Goal: Task Accomplishment & Management: Use online tool/utility

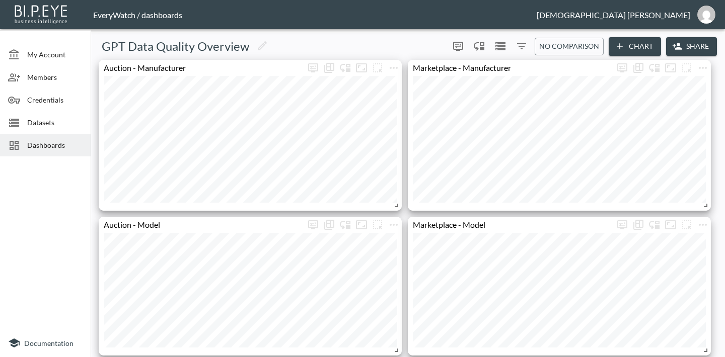
scroll to position [1655, 0]
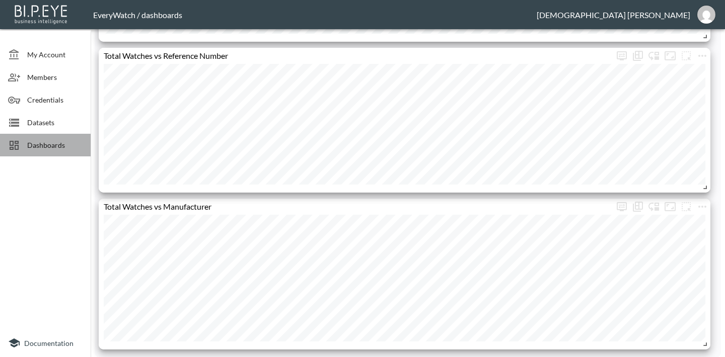
click at [24, 147] on div at bounding box center [17, 145] width 19 height 12
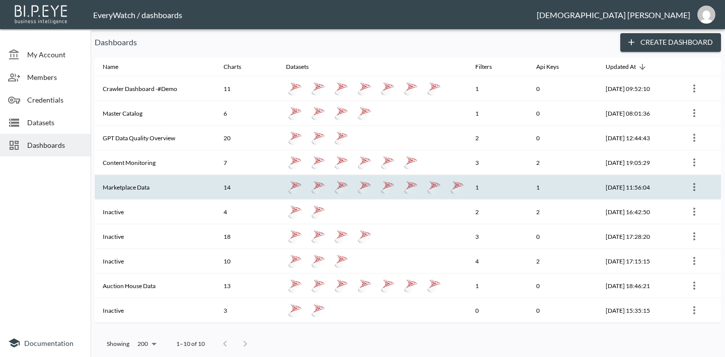
click at [244, 193] on th "14" at bounding box center [246, 187] width 62 height 25
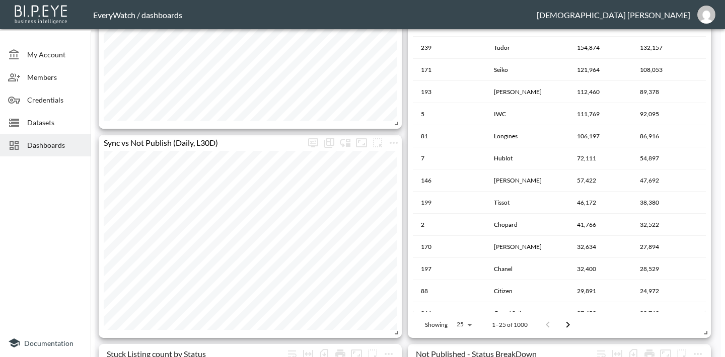
scroll to position [711, 0]
click at [399, 137] on icon "more" at bounding box center [394, 142] width 12 height 12
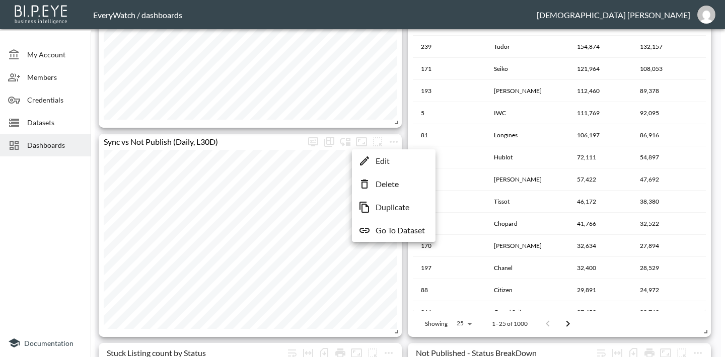
click at [386, 167] on p "Edit" at bounding box center [383, 161] width 14 height 12
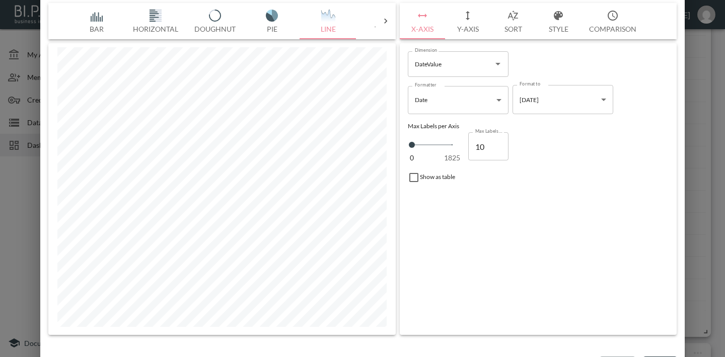
type input "9"
click at [495, 145] on input "9" at bounding box center [488, 146] width 40 height 28
type input "8"
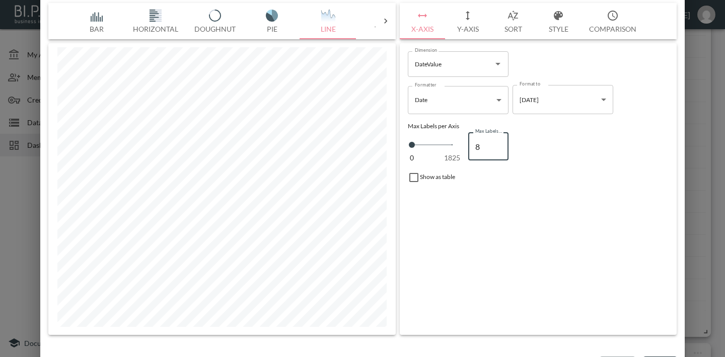
click at [495, 145] on input "8" at bounding box center [488, 146] width 40 height 28
type input "7"
type input "6"
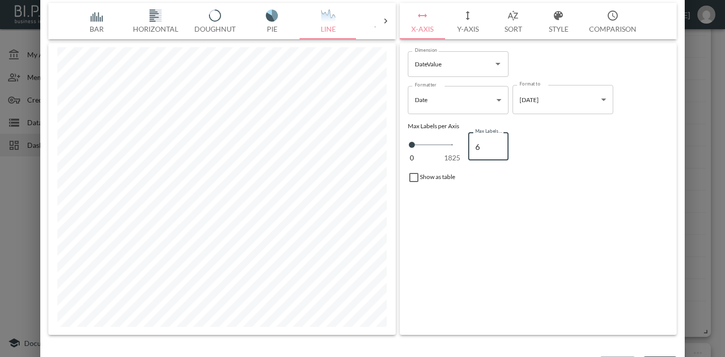
type input "5"
type input "4"
type input "3"
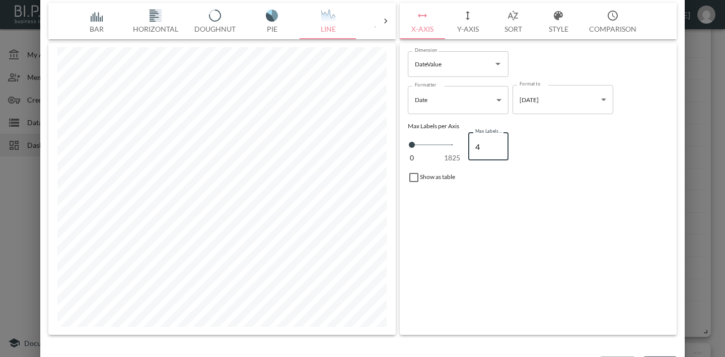
type input "3"
type input "2"
type input "1"
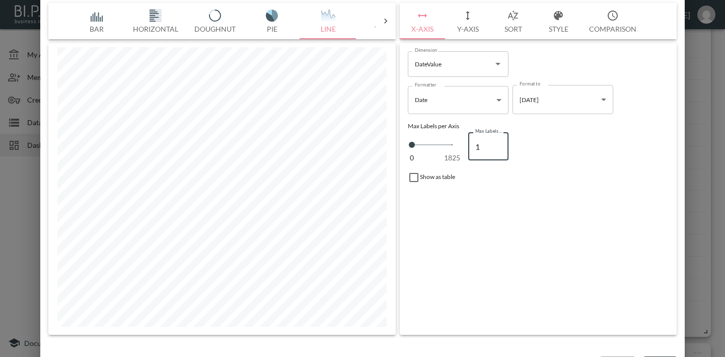
type input "0"
click at [495, 145] on input "0" at bounding box center [488, 146] width 40 height 28
type input "1"
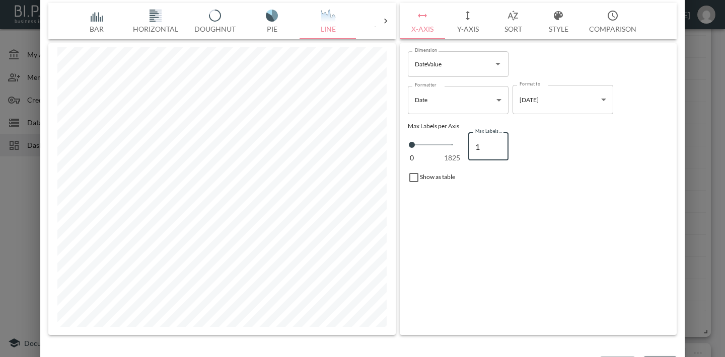
type input "1"
click at [496, 140] on input "1" at bounding box center [488, 146] width 40 height 28
type input "2"
click at [496, 140] on input "2" at bounding box center [488, 146] width 40 height 28
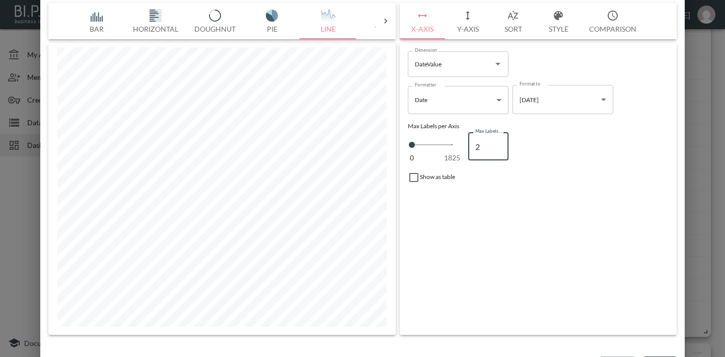
type input "3"
click at [496, 140] on input "3" at bounding box center [488, 146] width 40 height 28
type input "4"
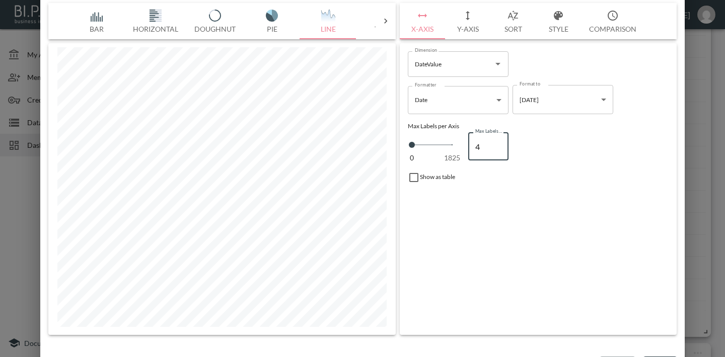
click at [496, 140] on input "4" at bounding box center [488, 146] width 40 height 28
type input "5"
click at [496, 140] on input "5" at bounding box center [488, 146] width 40 height 28
type input "6"
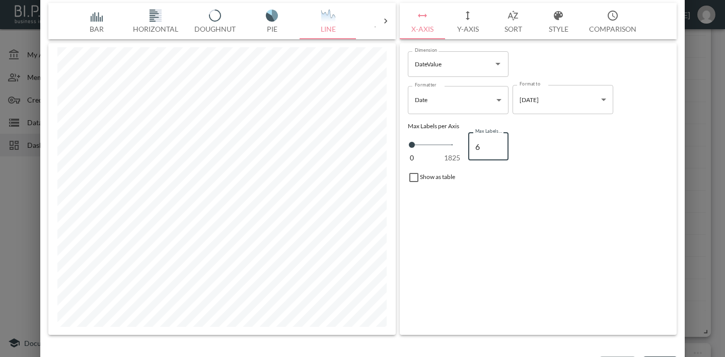
type input "6"
click at [496, 140] on input "6" at bounding box center [488, 146] width 40 height 28
type input "7"
click at [496, 140] on input "7" at bounding box center [488, 146] width 40 height 28
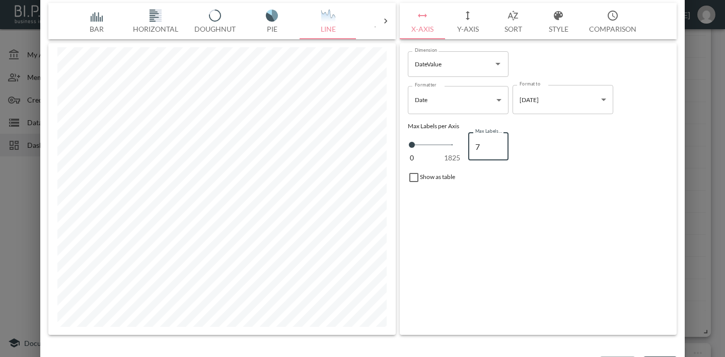
type input "8"
click at [496, 140] on input "8" at bounding box center [488, 146] width 40 height 28
type input "9"
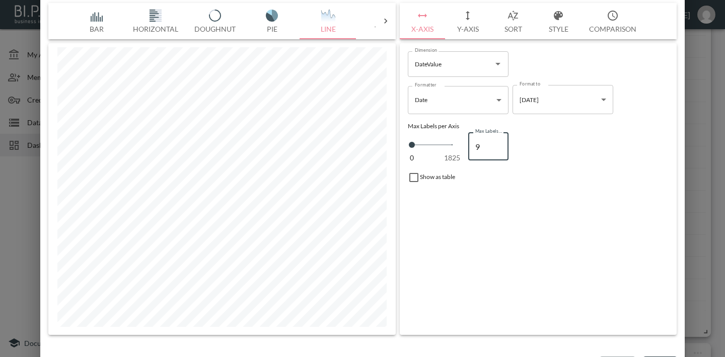
click at [496, 140] on input "9" at bounding box center [488, 146] width 40 height 28
type input "10"
click at [496, 140] on input "10" at bounding box center [488, 146] width 40 height 28
type input "11"
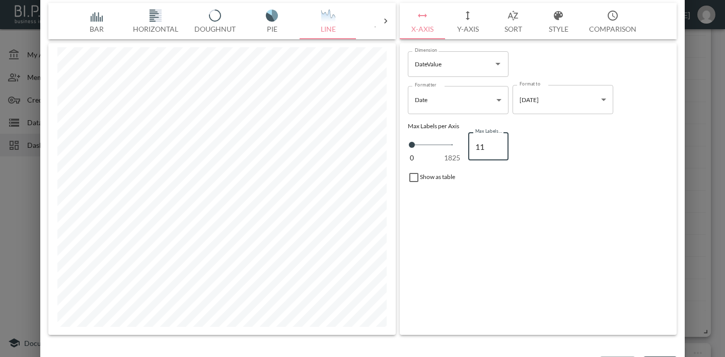
type input "11"
click at [496, 140] on input "11" at bounding box center [488, 146] width 40 height 28
type input "12"
click at [496, 140] on input "12" at bounding box center [488, 146] width 40 height 28
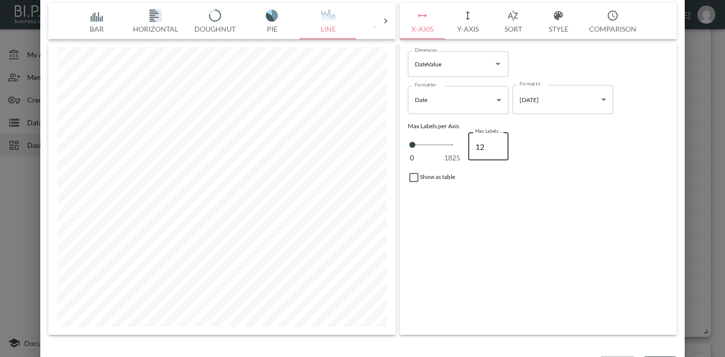
type input "13"
click at [496, 140] on input "13" at bounding box center [488, 146] width 40 height 28
type input "14"
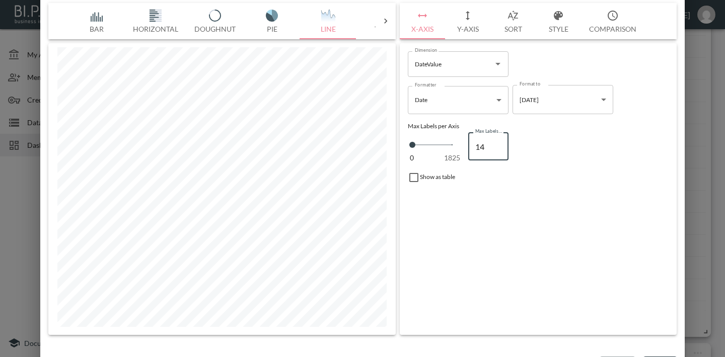
click at [496, 140] on input "14" at bounding box center [488, 146] width 40 height 28
type input "15"
click at [496, 140] on input "15" at bounding box center [488, 146] width 40 height 28
type input "16"
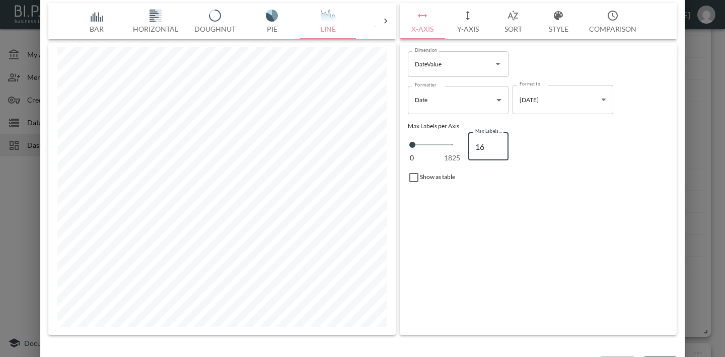
type input "16"
click at [496, 140] on input "16" at bounding box center [488, 146] width 40 height 28
type input "17"
click at [496, 140] on input "17" at bounding box center [488, 146] width 40 height 28
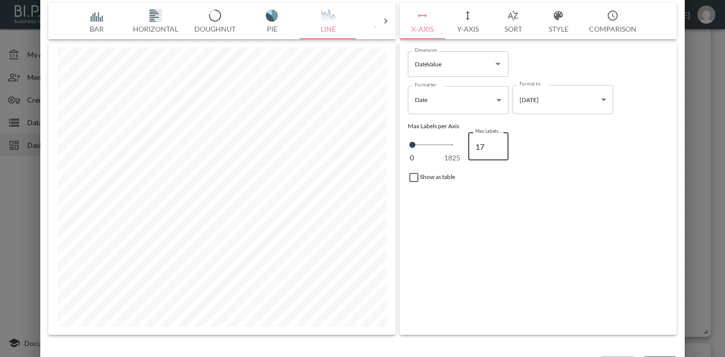
type input "18"
click at [496, 140] on input "18" at bounding box center [488, 146] width 40 height 28
type input "19"
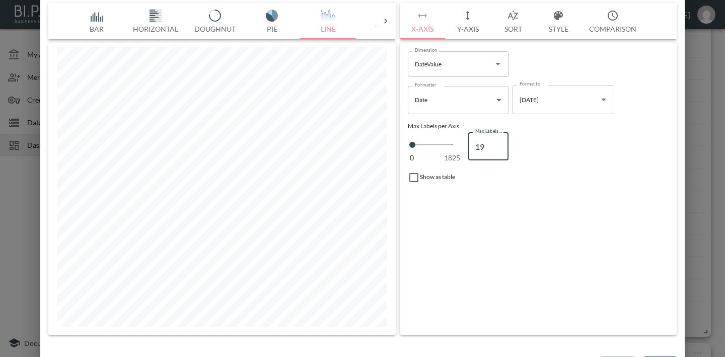
click at [496, 140] on input "19" at bounding box center [488, 146] width 40 height 28
type input "20"
click at [496, 140] on input "20" at bounding box center [488, 146] width 40 height 28
type input "21"
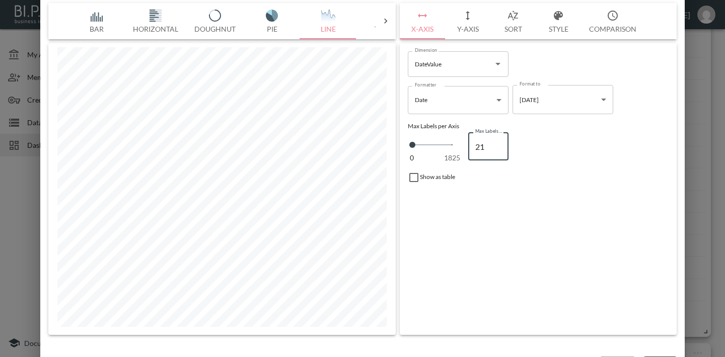
type input "21"
click at [496, 140] on input "21" at bounding box center [488, 146] width 40 height 28
type input "22"
click at [496, 140] on input "22" at bounding box center [488, 146] width 40 height 28
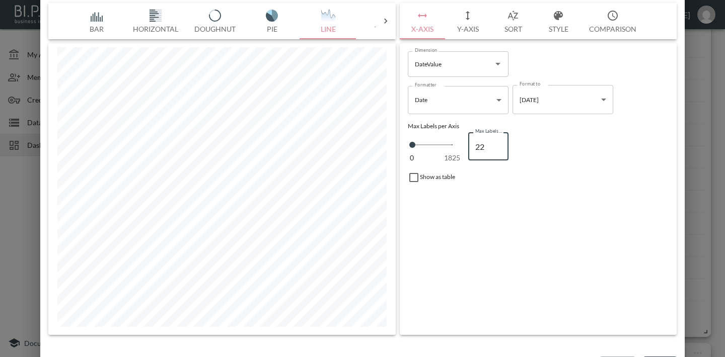
type input "23"
click at [496, 140] on input "23" at bounding box center [488, 146] width 40 height 28
type input "24"
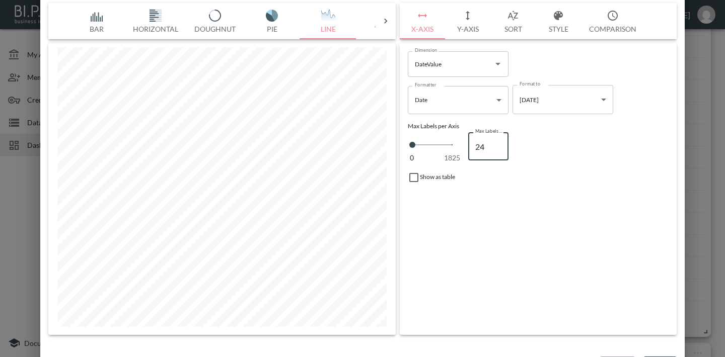
click at [496, 140] on input "24" at bounding box center [488, 146] width 40 height 28
type input "25"
click at [496, 140] on input "25" at bounding box center [488, 146] width 40 height 28
type input "26"
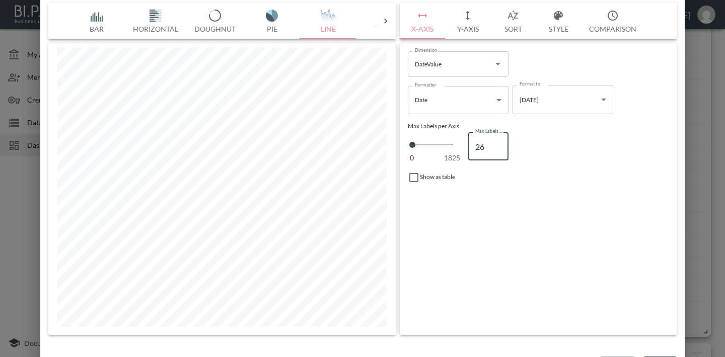
type input "26"
click at [496, 140] on input "26" at bounding box center [488, 146] width 40 height 28
type input "27"
click at [496, 140] on input "27" at bounding box center [488, 146] width 40 height 28
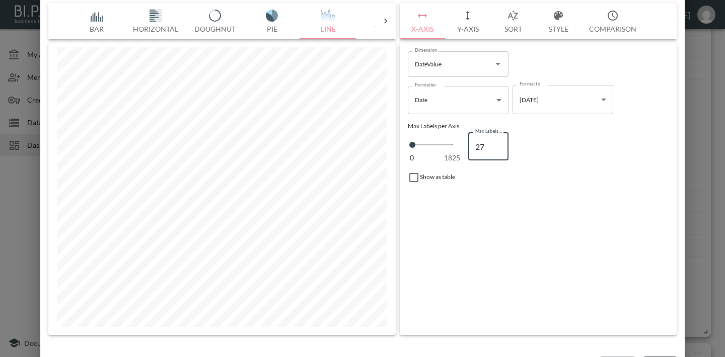
type input "28"
click at [496, 140] on input "28" at bounding box center [488, 146] width 40 height 28
type input "29"
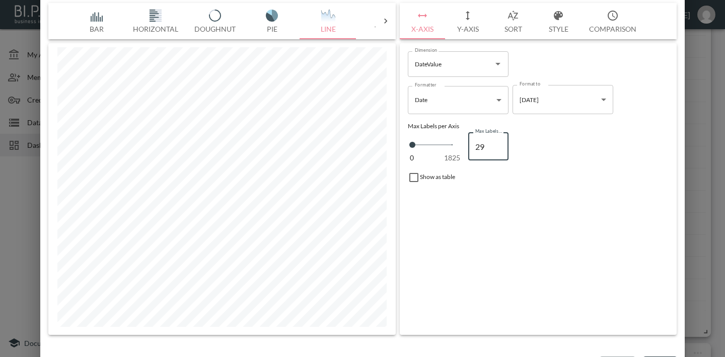
click at [496, 140] on input "29" at bounding box center [488, 146] width 40 height 28
type input "30"
type input "31"
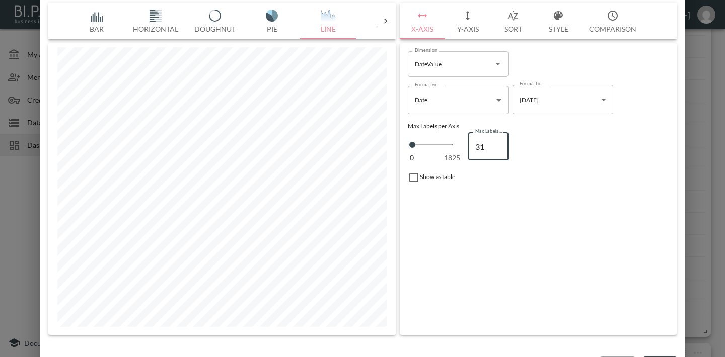
type input "32"
type input "33"
type input "34"
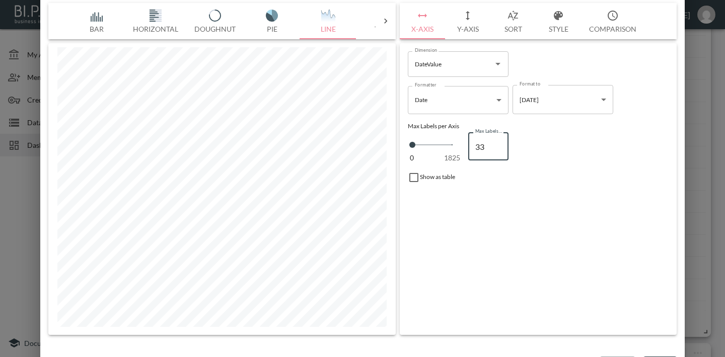
type input "34"
type input "35"
type input "36"
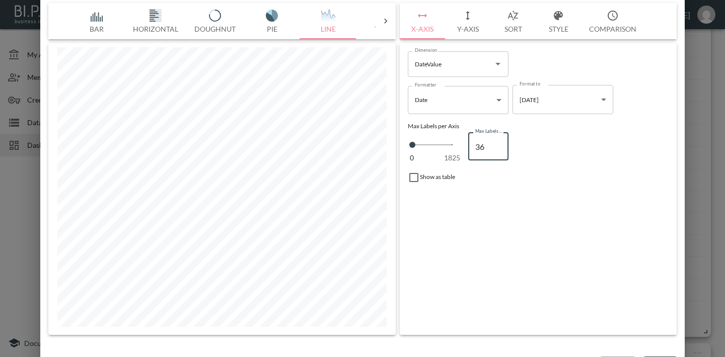
type input "37"
click at [496, 140] on input "37" at bounding box center [488, 146] width 40 height 28
type input "36"
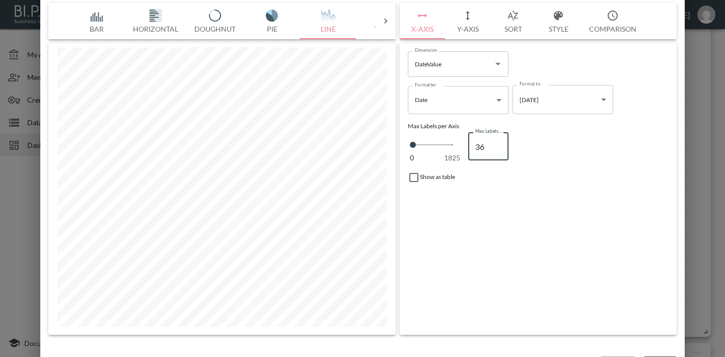
click at [497, 148] on input "36" at bounding box center [488, 146] width 40 height 28
type input "35"
click at [497, 148] on input "35" at bounding box center [488, 146] width 40 height 28
type input "34"
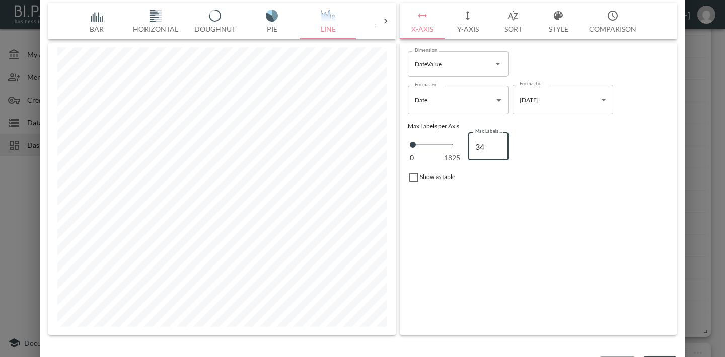
type input "34"
click at [497, 148] on input "34" at bounding box center [488, 146] width 40 height 28
type input "33"
click at [497, 148] on input "33" at bounding box center [488, 146] width 40 height 28
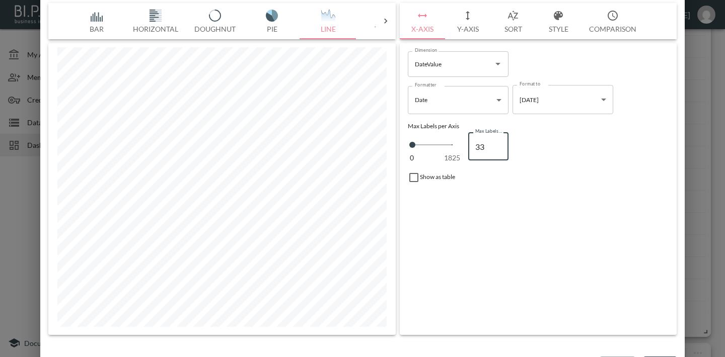
type input "32"
click at [497, 148] on input "32" at bounding box center [488, 146] width 40 height 28
type input "31"
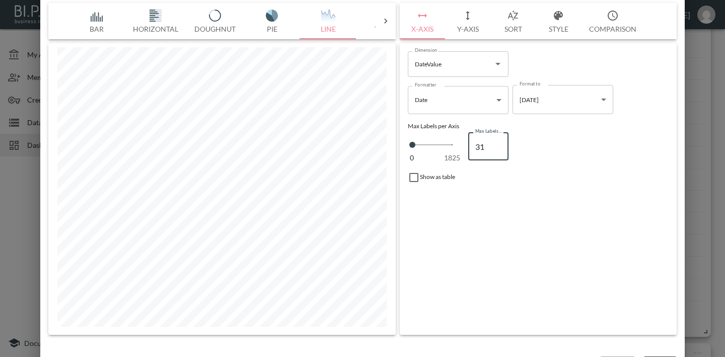
click at [497, 148] on input "31" at bounding box center [488, 146] width 40 height 28
type input "30"
click at [497, 148] on input "30" at bounding box center [488, 146] width 40 height 28
type input "31"
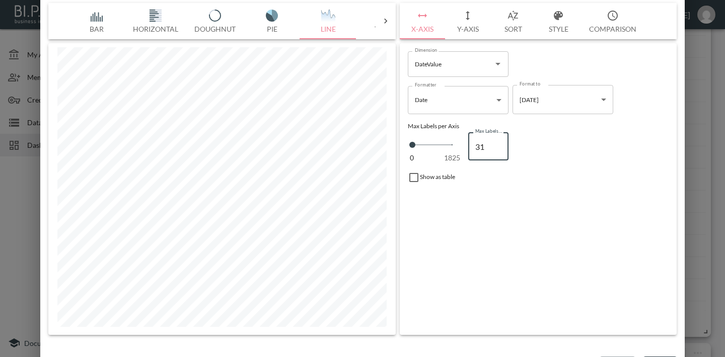
type input "31"
click at [497, 143] on input "31" at bounding box center [488, 146] width 40 height 28
click at [558, 189] on div "Dimension DateValue Dimension Formatter Date Date Formatter Format to [DATE] YY…" at bounding box center [538, 189] width 277 height 292
type input "30"
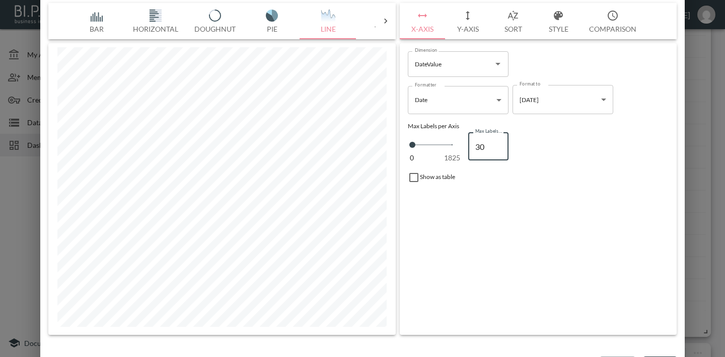
click at [500, 147] on input "30" at bounding box center [488, 146] width 40 height 28
type input "29"
click at [500, 147] on input "29" at bounding box center [488, 146] width 40 height 28
type input "28"
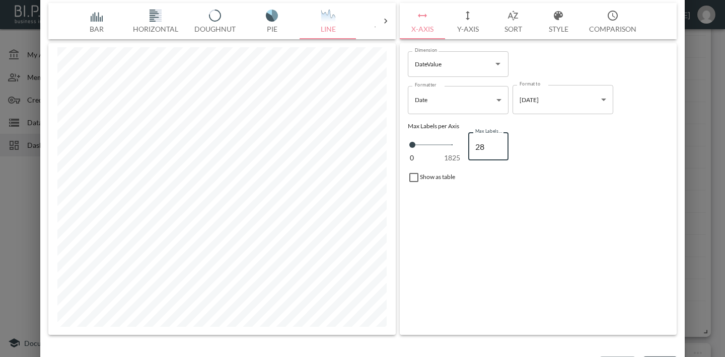
type input "28"
click at [500, 147] on input "28" at bounding box center [488, 146] width 40 height 28
type input "27"
click at [500, 147] on input "27" at bounding box center [488, 146] width 40 height 28
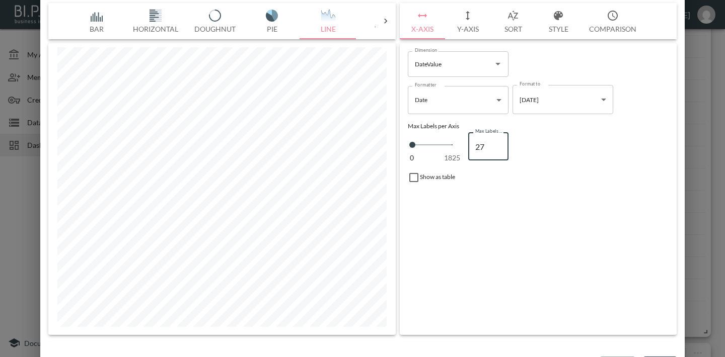
type input "26"
click at [497, 149] on input "26" at bounding box center [488, 146] width 40 height 28
type input "25"
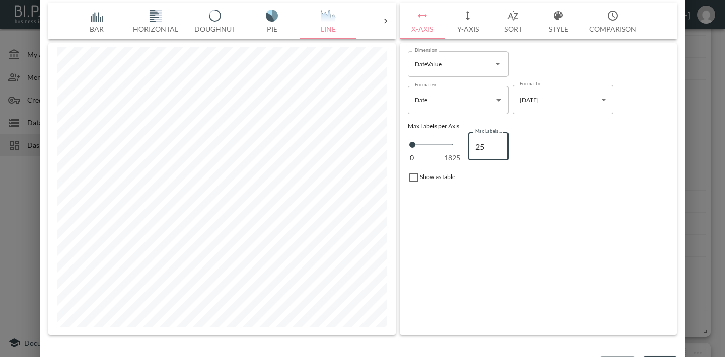
click at [497, 149] on input "25" at bounding box center [488, 146] width 40 height 28
type input "24"
click at [497, 149] on input "24" at bounding box center [488, 146] width 40 height 28
type input "23"
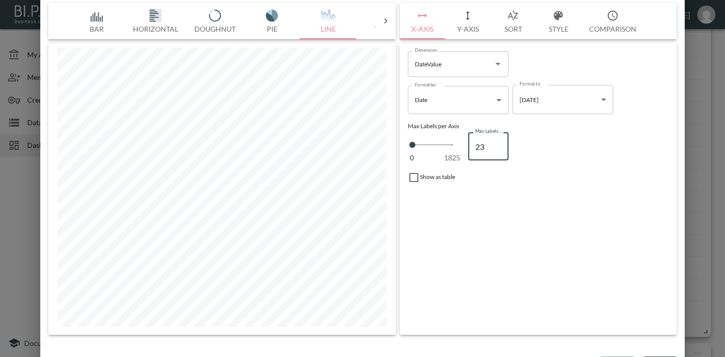
type input "23"
click at [497, 149] on input "23" at bounding box center [488, 146] width 40 height 28
type input "22"
click at [497, 149] on input "22" at bounding box center [488, 146] width 40 height 28
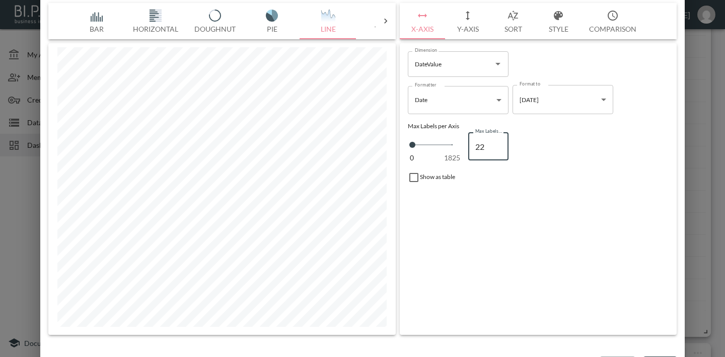
type input "21"
click at [497, 149] on input "21" at bounding box center [488, 146] width 40 height 28
type input "20"
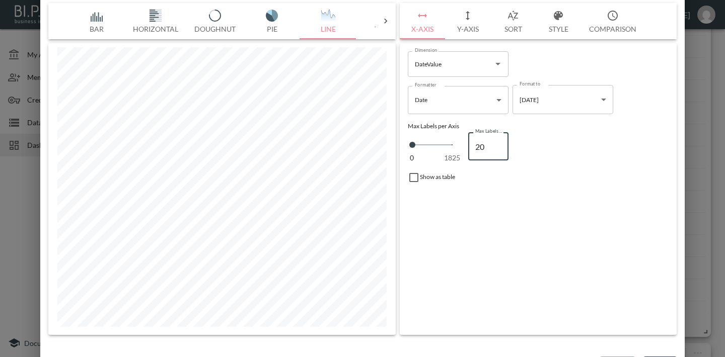
click at [497, 149] on input "20" at bounding box center [488, 146] width 40 height 28
type input "19"
click at [497, 149] on input "19" at bounding box center [488, 146] width 40 height 28
type input "18"
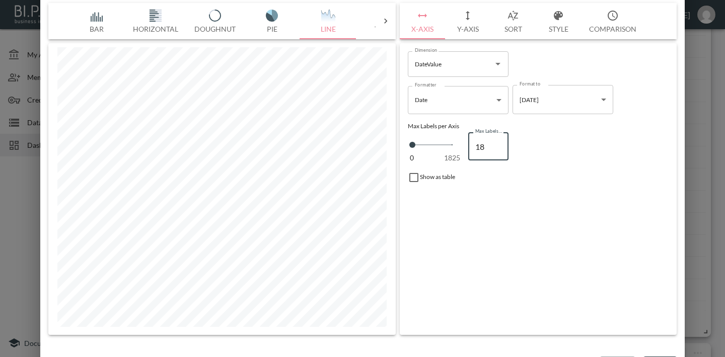
type input "18"
click at [497, 149] on input "18" at bounding box center [488, 146] width 40 height 28
type input "17"
click at [497, 149] on input "17" at bounding box center [488, 146] width 40 height 28
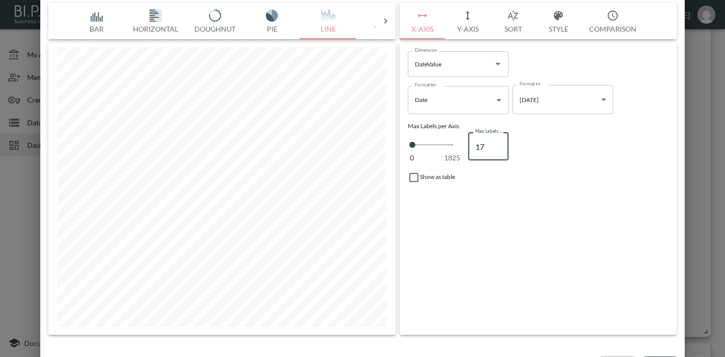
type input "16"
click at [497, 149] on input "16" at bounding box center [488, 146] width 40 height 28
type input "15"
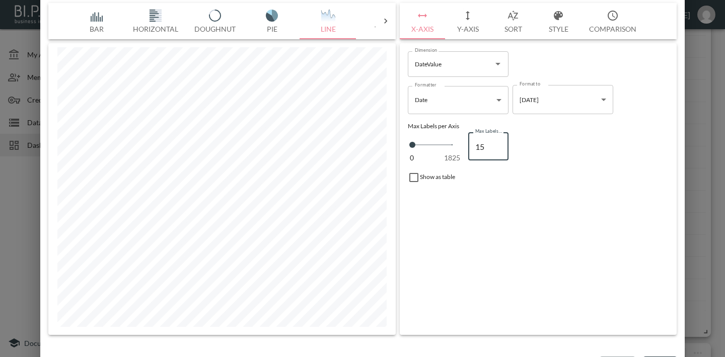
click at [497, 149] on input "15" at bounding box center [488, 146] width 40 height 28
type input "14"
click at [497, 149] on input "14" at bounding box center [488, 146] width 40 height 28
type input "13"
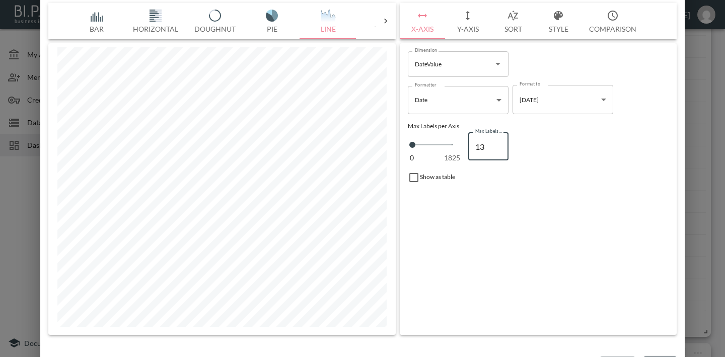
type input "13"
click at [497, 149] on input "13" at bounding box center [488, 146] width 40 height 28
type input "12"
click at [497, 149] on input "12" at bounding box center [488, 146] width 40 height 28
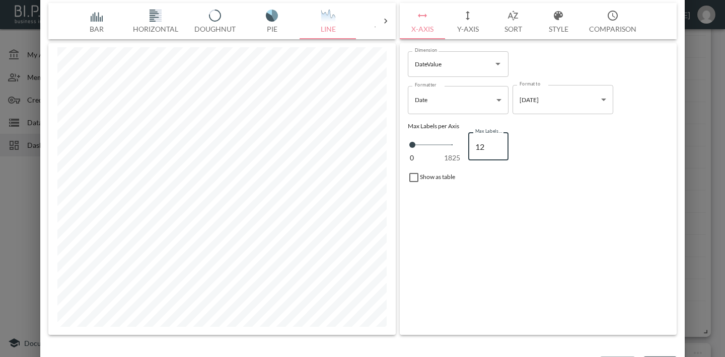
type input "11"
click at [497, 149] on input "11" at bounding box center [488, 146] width 40 height 28
type input "10"
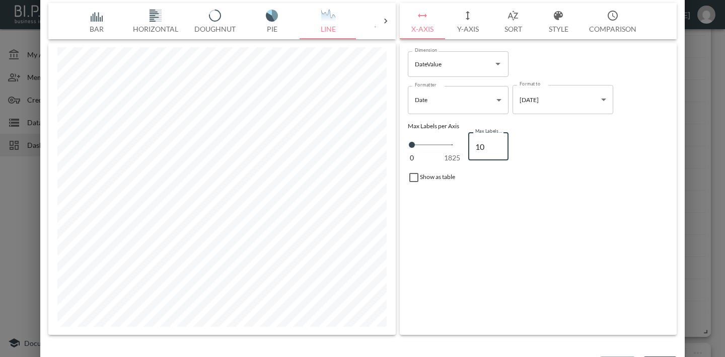
click at [497, 149] on input "10" at bounding box center [488, 146] width 40 height 28
type input "9"
click at [497, 149] on input "9" at bounding box center [488, 146] width 40 height 28
type input "8"
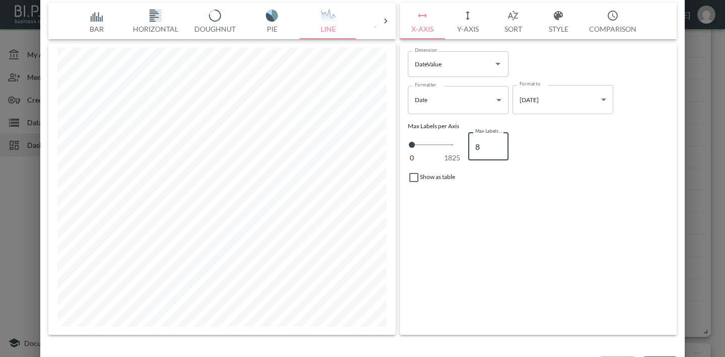
type input "8"
click at [497, 149] on input "8" at bounding box center [488, 146] width 40 height 28
type input "7"
click at [497, 149] on input "7" at bounding box center [488, 146] width 40 height 28
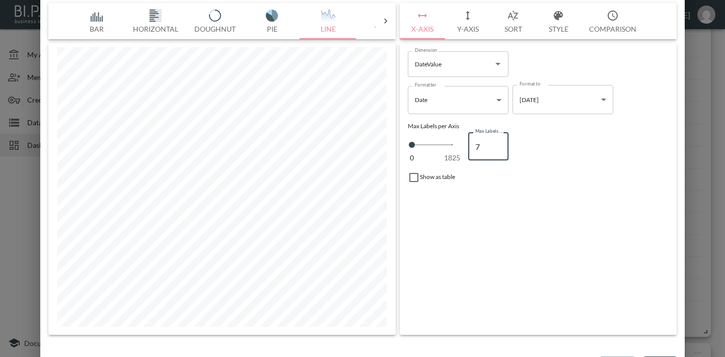
type input "6"
click at [497, 149] on input "6" at bounding box center [488, 146] width 40 height 28
type input "5"
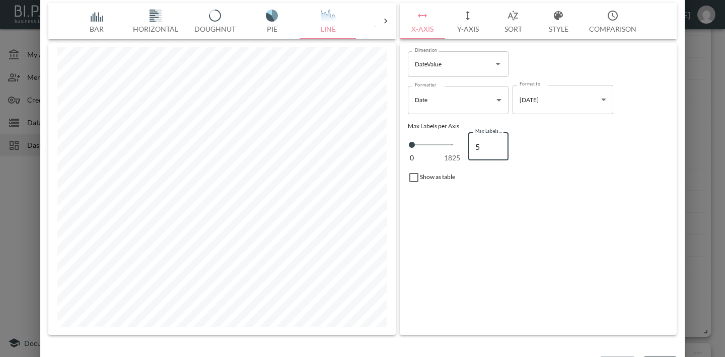
click at [497, 149] on input "5" at bounding box center [488, 146] width 40 height 28
type input "4"
click at [497, 149] on input "4" at bounding box center [488, 146] width 40 height 28
type input "3"
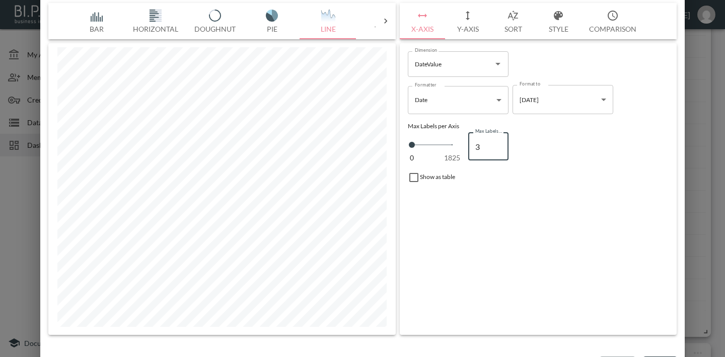
type input "3"
click at [497, 149] on input "3" at bounding box center [488, 146] width 40 height 28
type input "4"
click at [498, 142] on input "4" at bounding box center [488, 146] width 40 height 28
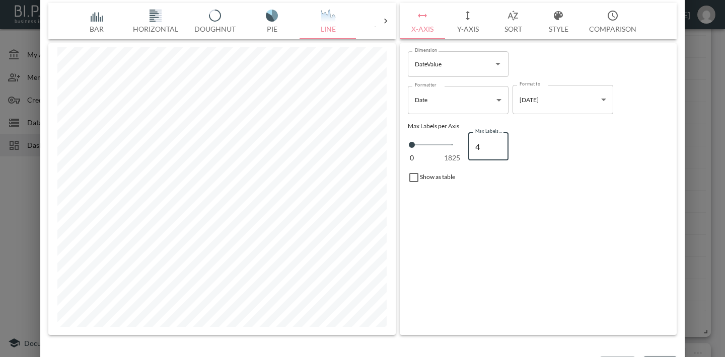
type input "5"
click at [498, 142] on input "5" at bounding box center [488, 146] width 40 height 28
type input "6"
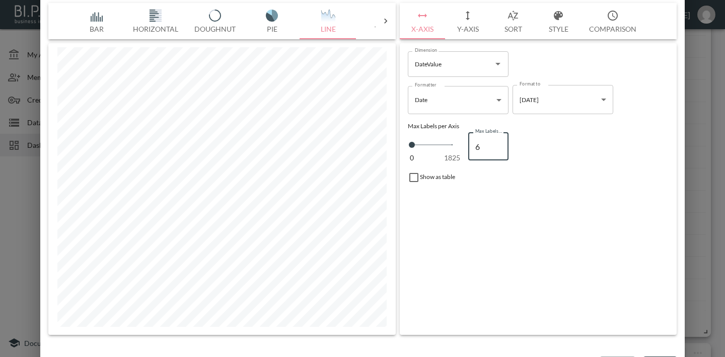
click at [498, 142] on input "6" at bounding box center [488, 146] width 40 height 28
type input "7"
click at [498, 142] on input "7" at bounding box center [488, 146] width 40 height 28
type input "8"
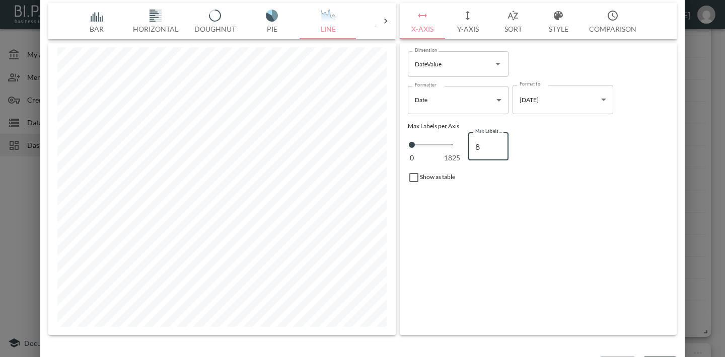
type input "8"
click at [498, 142] on input "8" at bounding box center [488, 146] width 40 height 28
type input "9"
click at [498, 142] on input "9" at bounding box center [488, 146] width 40 height 28
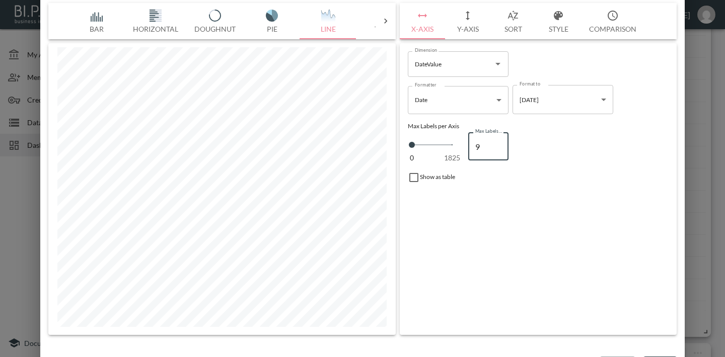
type input "10"
click at [498, 142] on input "10" at bounding box center [488, 146] width 40 height 28
type input "11"
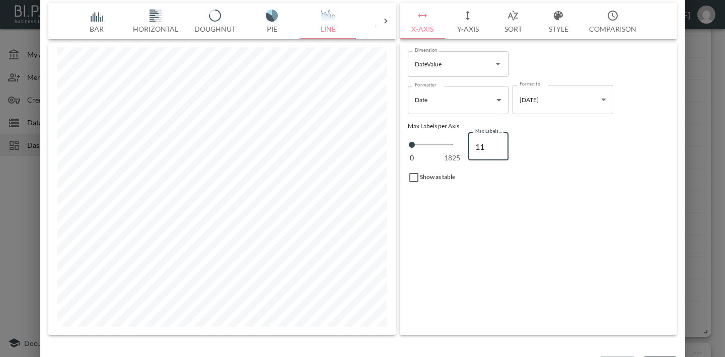
click at [498, 142] on input "11" at bounding box center [488, 146] width 40 height 28
type input "12"
click at [498, 142] on input "12" at bounding box center [488, 146] width 40 height 28
type input "13"
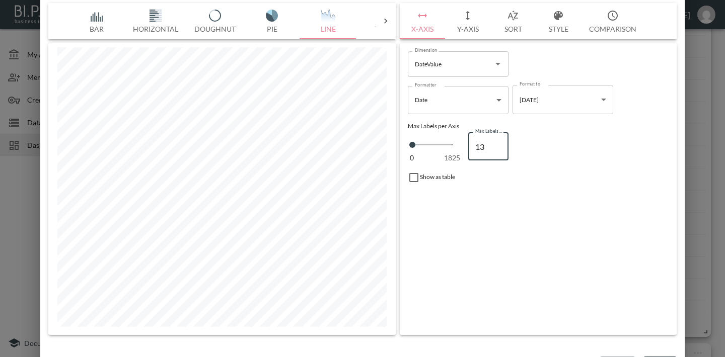
type input "13"
click at [498, 142] on input "13" at bounding box center [488, 146] width 40 height 28
type input "14"
click at [498, 142] on input "14" at bounding box center [488, 146] width 40 height 28
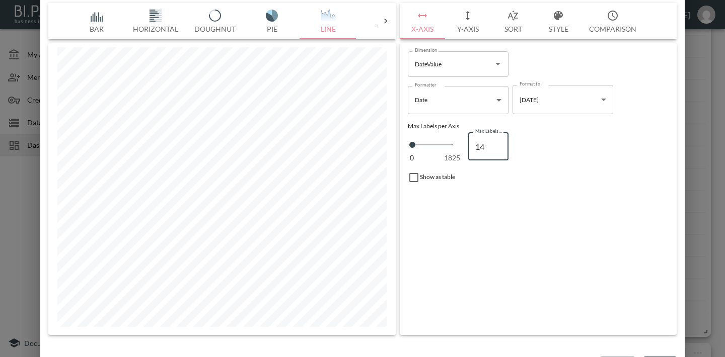
type input "15"
click at [498, 142] on input "15" at bounding box center [488, 146] width 40 height 28
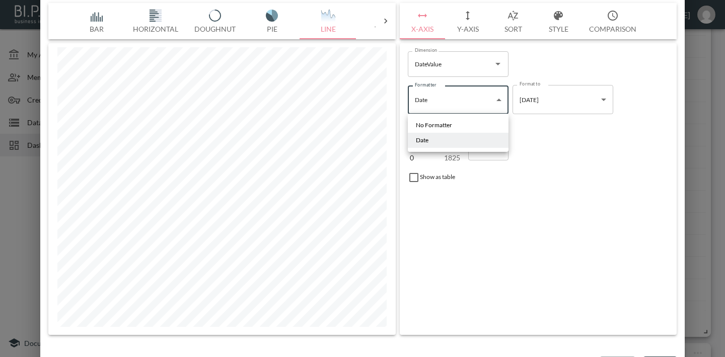
click at [479, 97] on body "BI.P.EYE, Interactive Analytics Dashboards - app EveryWatch / dashboards [PERSO…" at bounding box center [362, 178] width 725 height 357
click at [569, 146] on div at bounding box center [362, 178] width 725 height 357
click at [688, 161] on div "chart name Sync vs Not Publish (Daily, L30D) chart name Bar Horizontal Doughnut…" at bounding box center [362, 178] width 725 height 357
click at [535, 345] on div "Bar Horizontal Doughnut Pie Line Table Single Map World Top Google Stacked Cale…" at bounding box center [362, 173] width 644 height 349
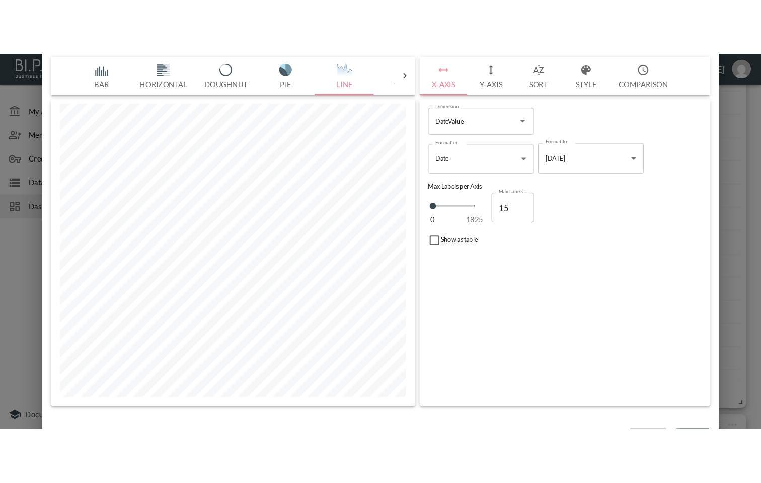
scroll to position [712, 0]
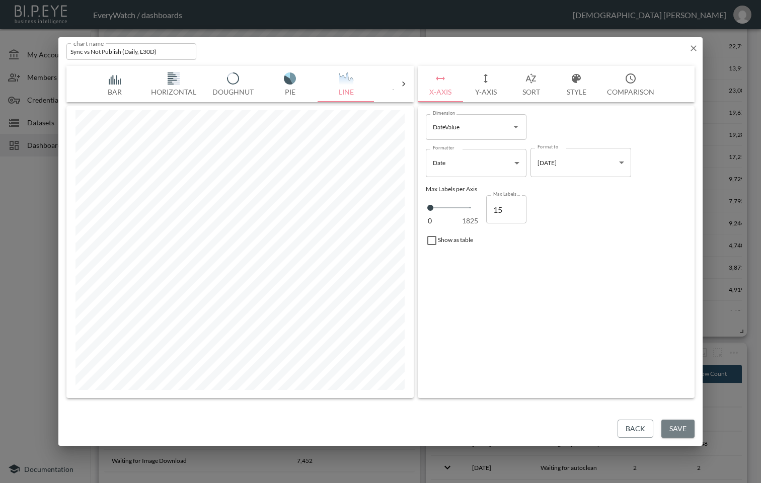
click at [672, 357] on button "Save" at bounding box center [678, 429] width 33 height 19
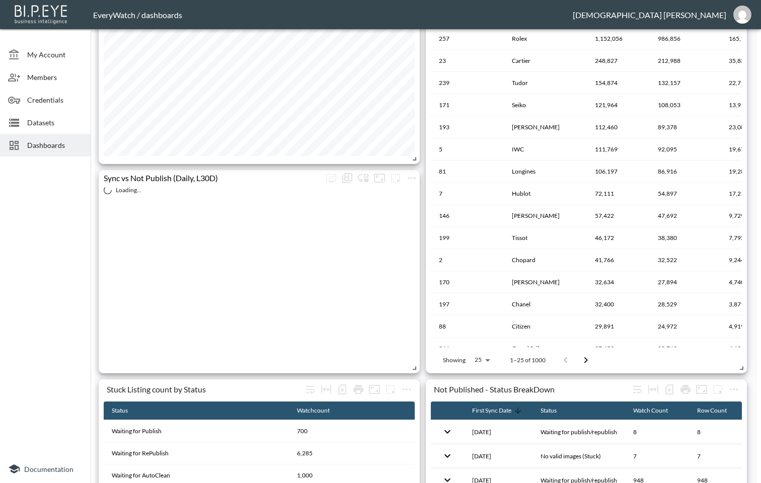
scroll to position [674, 0]
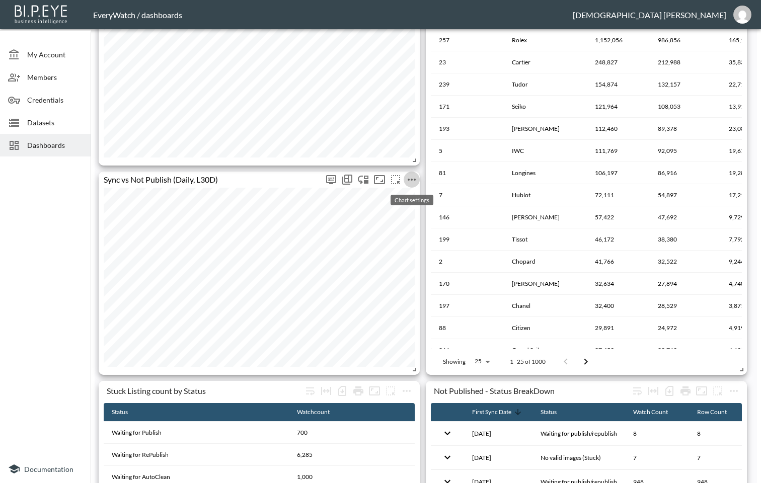
click at [411, 178] on icon "more" at bounding box center [412, 180] width 12 height 12
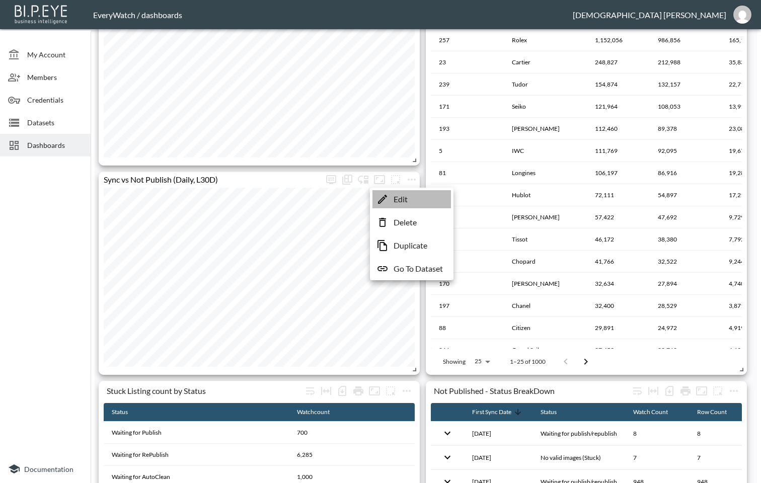
click at [413, 198] on li "Edit" at bounding box center [412, 199] width 79 height 18
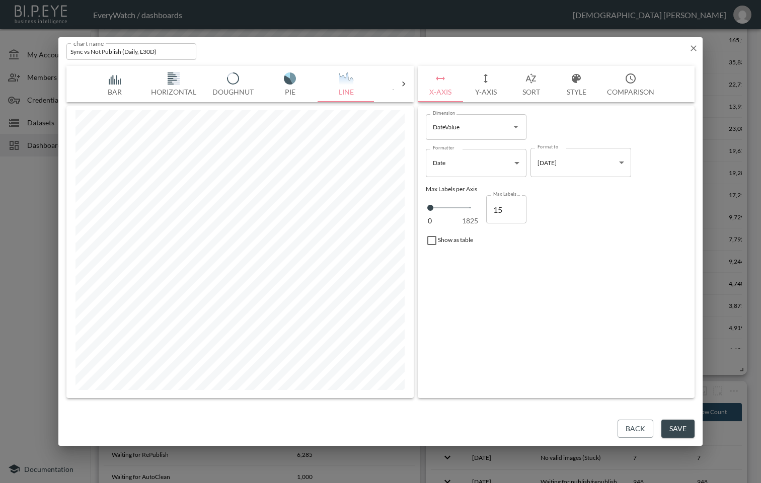
type input "46"
type input "91"
type input "114"
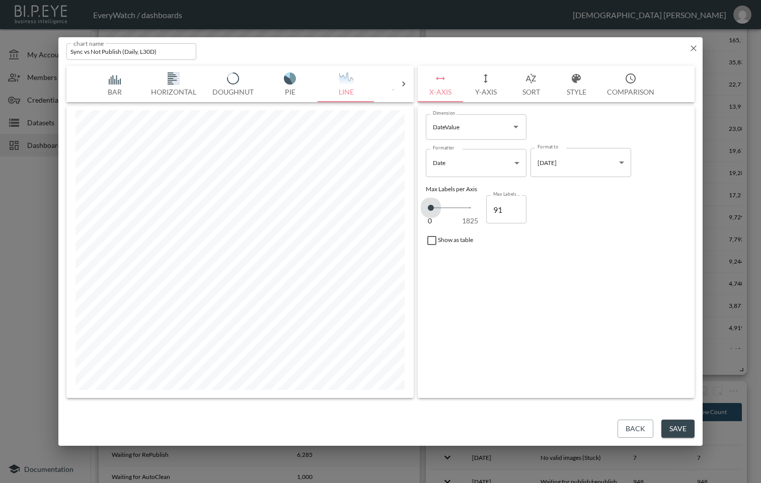
type input "114"
type input "137"
type input "160"
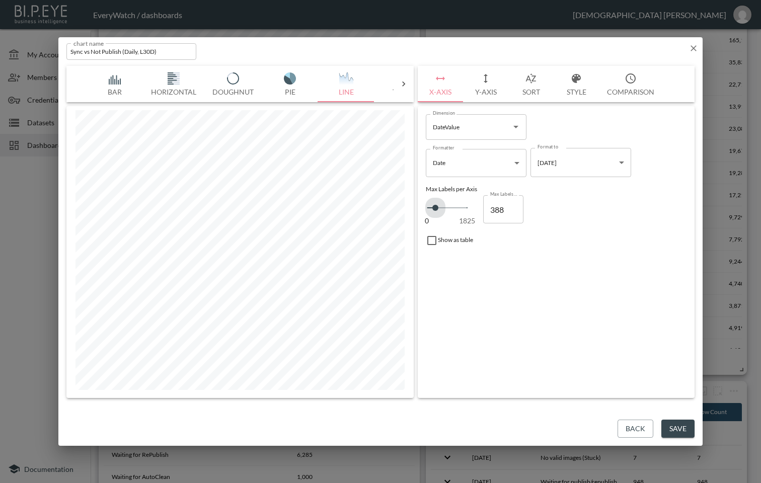
click at [435, 205] on span at bounding box center [435, 208] width 6 height 6
click at [515, 213] on input "354" at bounding box center [503, 209] width 40 height 28
click at [668, 357] on button "Save" at bounding box center [678, 429] width 33 height 19
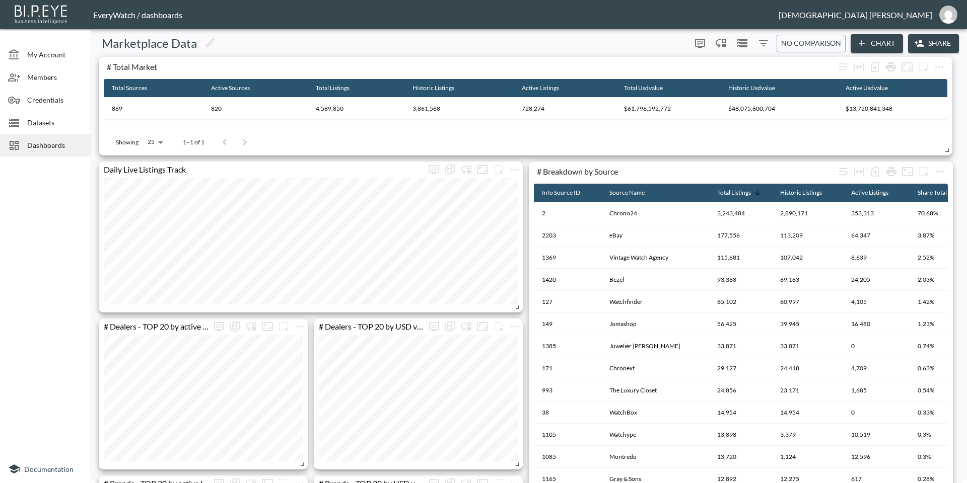
scroll to position [4, 0]
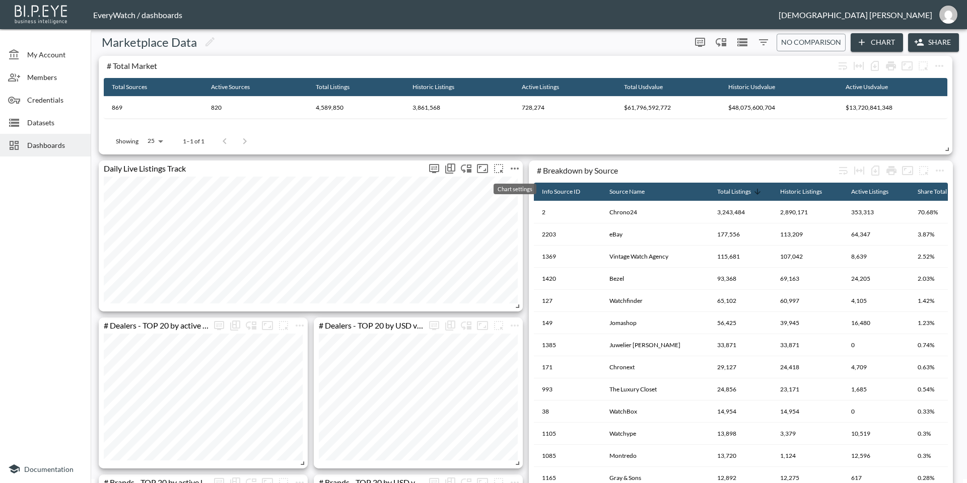
click at [519, 167] on icon "more" at bounding box center [514, 169] width 12 height 12
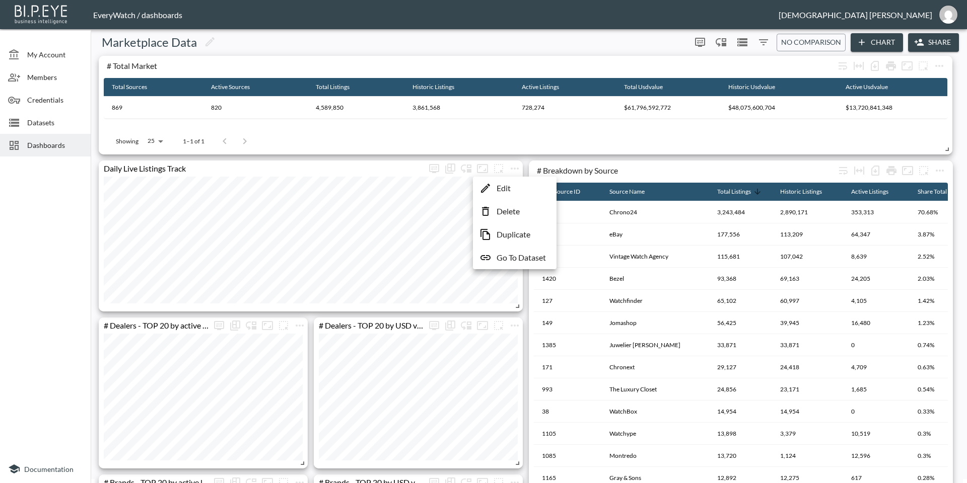
click at [522, 190] on li "Edit" at bounding box center [514, 188] width 79 height 18
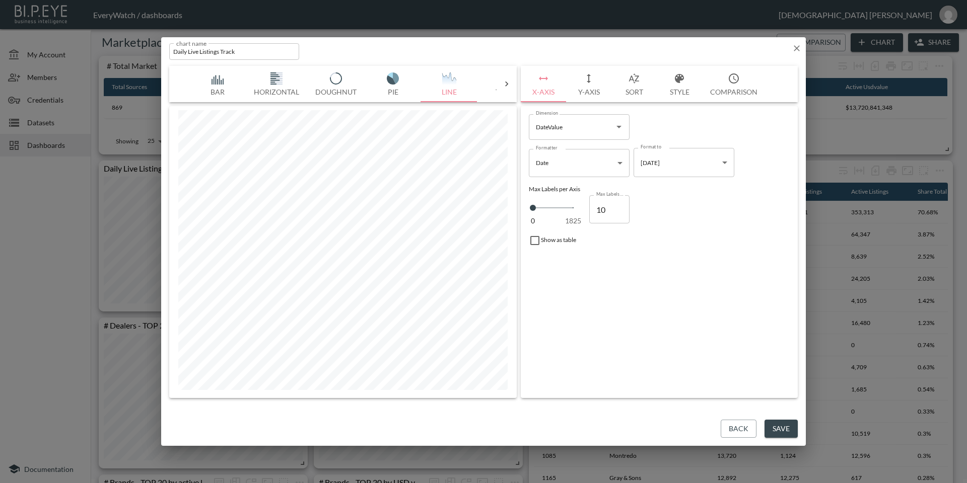
click at [216, 85] on button "Bar" at bounding box center [217, 84] width 56 height 36
click at [435, 88] on button "Line" at bounding box center [449, 84] width 56 height 36
click at [507, 85] on icon at bounding box center [506, 84] width 10 height 10
click at [177, 86] on icon at bounding box center [179, 84] width 10 height 10
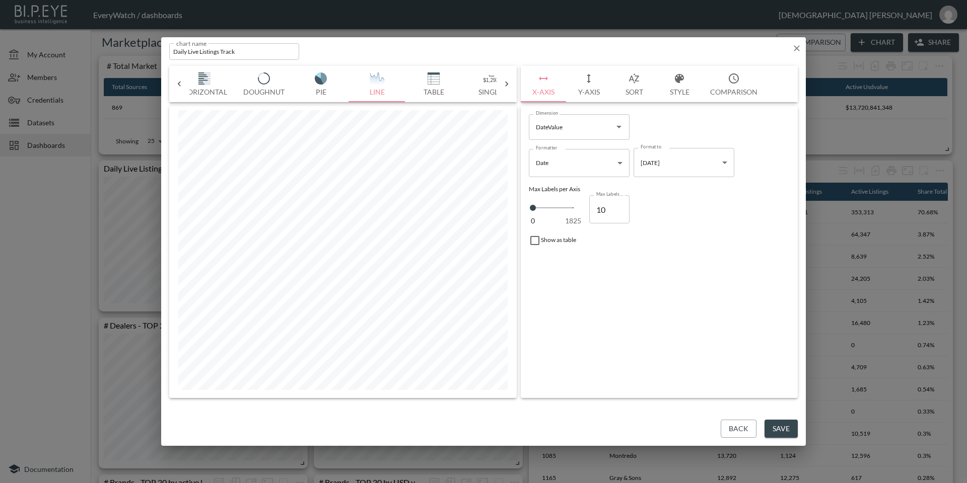
scroll to position [0, 0]
click at [504, 84] on icon at bounding box center [506, 84] width 10 height 10
click at [282, 86] on button "Single" at bounding box center [274, 84] width 56 height 36
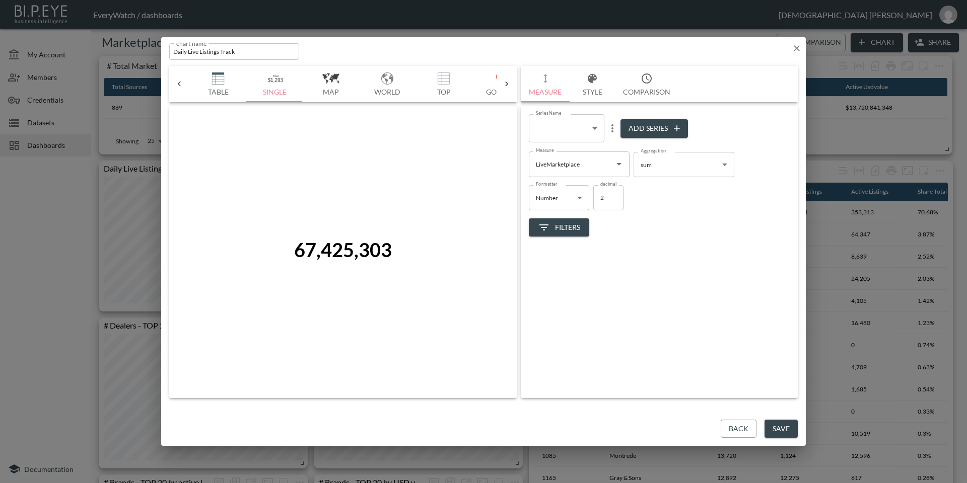
click at [332, 85] on button "Map" at bounding box center [331, 84] width 56 height 36
click at [390, 87] on button "World" at bounding box center [387, 84] width 56 height 36
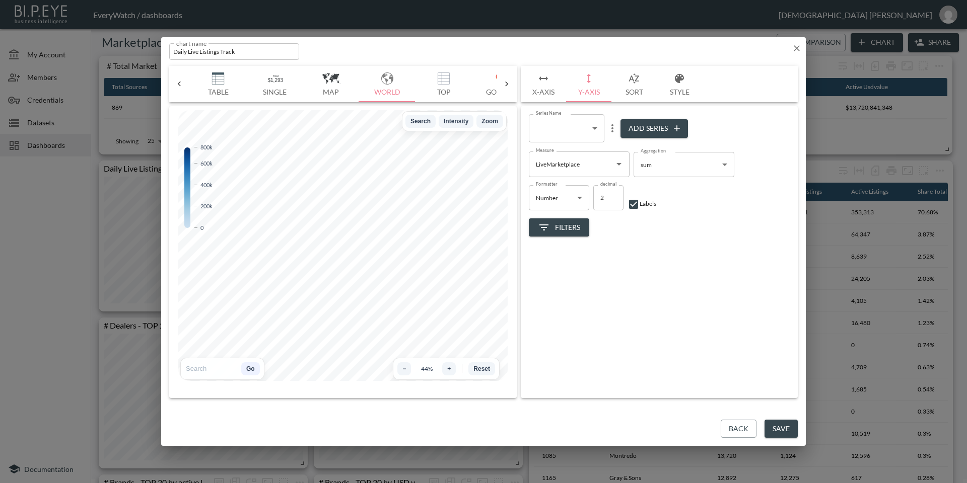
click at [439, 86] on button "Top" at bounding box center [443, 84] width 56 height 36
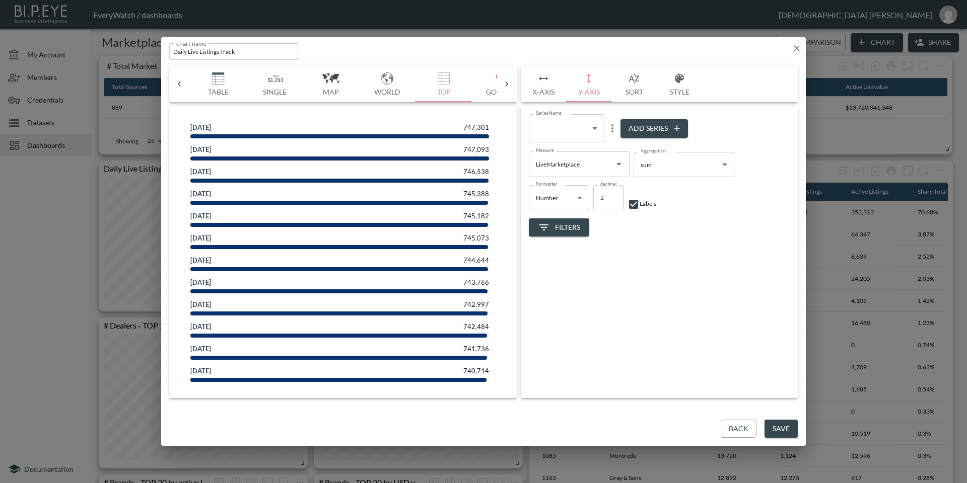
click at [510, 86] on icon at bounding box center [506, 84] width 10 height 10
click at [510, 86] on div "Bar Horizontal Doughnut Pie Line Table Single Map World Top Google Stacked Cale…" at bounding box center [342, 84] width 347 height 36
click at [371, 86] on button "Stacked" at bounding box center [367, 84] width 56 height 36
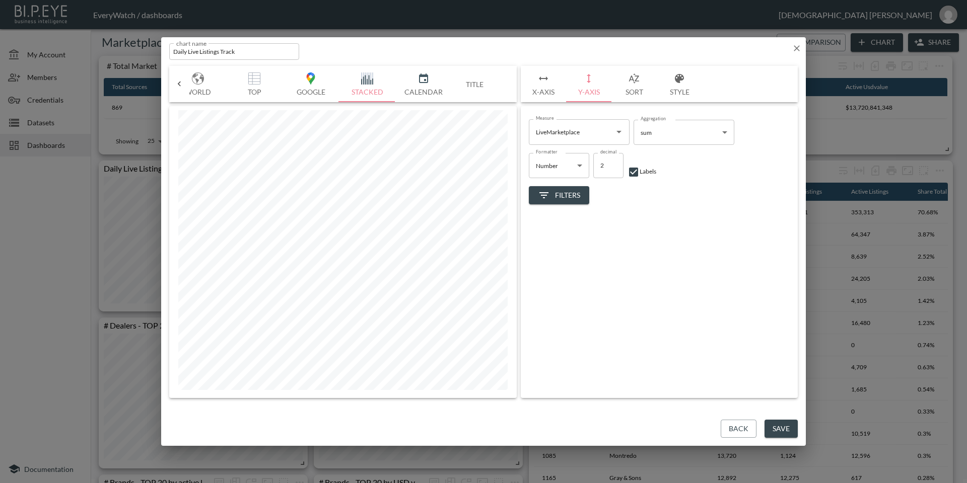
click at [180, 85] on icon at bounding box center [179, 84] width 10 height 10
click at [436, 85] on button "Line" at bounding box center [449, 84] width 56 height 36
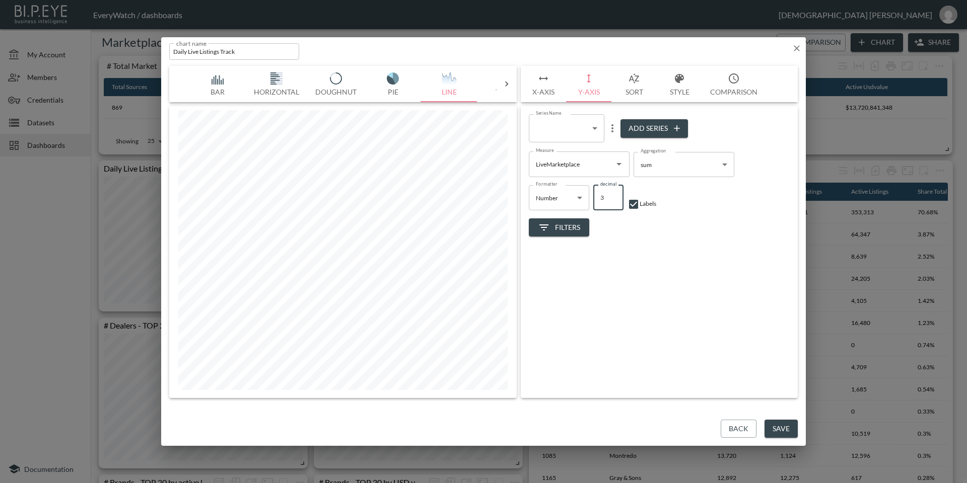
click at [612, 197] on input "3" at bounding box center [608, 197] width 30 height 25
click at [612, 197] on input "4" at bounding box center [608, 197] width 30 height 25
click at [612, 197] on input "5" at bounding box center [608, 197] width 30 height 25
click at [612, 197] on input "6" at bounding box center [608, 197] width 30 height 25
click at [612, 197] on input "7" at bounding box center [608, 197] width 30 height 25
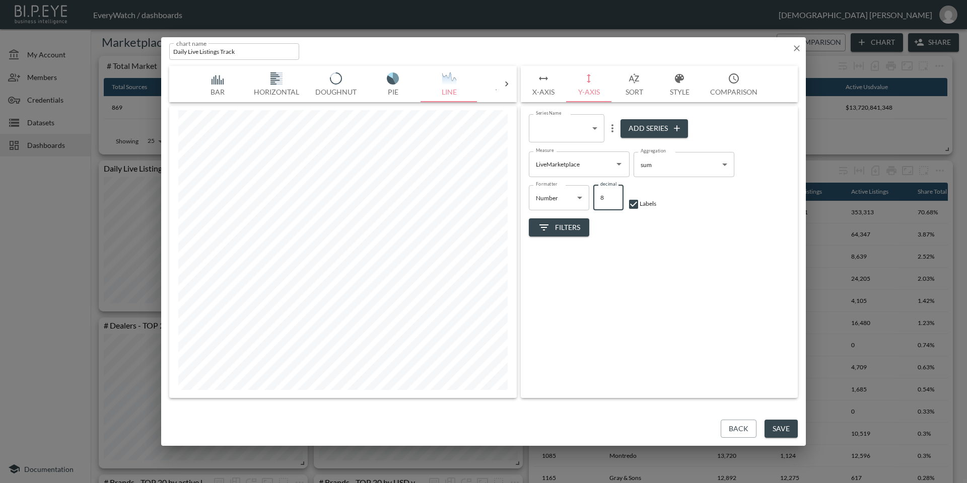
click at [612, 197] on input "8" at bounding box center [608, 197] width 30 height 25
click at [612, 197] on input "9" at bounding box center [608, 197] width 30 height 25
click at [612, 197] on input "10" at bounding box center [608, 197] width 30 height 25
click at [547, 86] on button "X-Axis" at bounding box center [543, 84] width 45 height 36
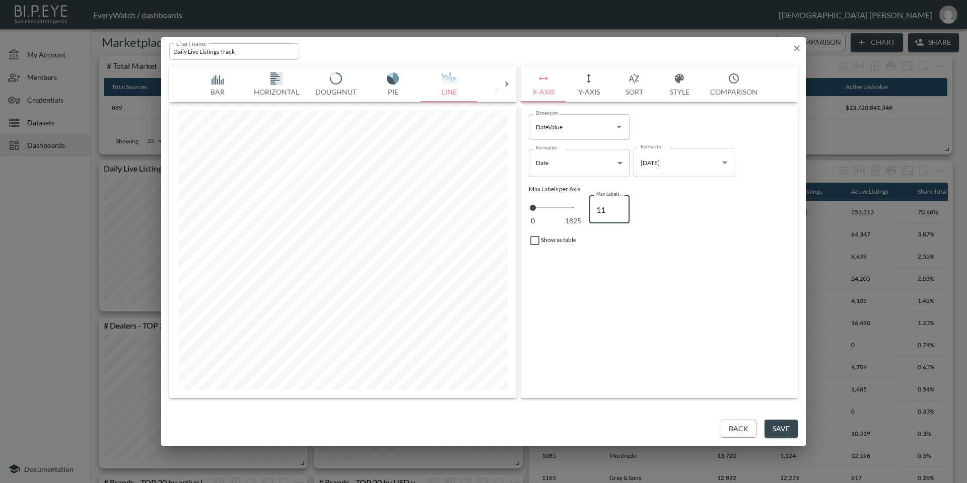
click at [620, 207] on input "11" at bounding box center [609, 209] width 40 height 28
click at [620, 207] on input "12" at bounding box center [609, 209] width 40 height 28
click at [620, 207] on input "13" at bounding box center [609, 209] width 40 height 28
click at [620, 207] on input "14" at bounding box center [609, 209] width 40 height 28
click at [620, 207] on input "15" at bounding box center [609, 209] width 40 height 28
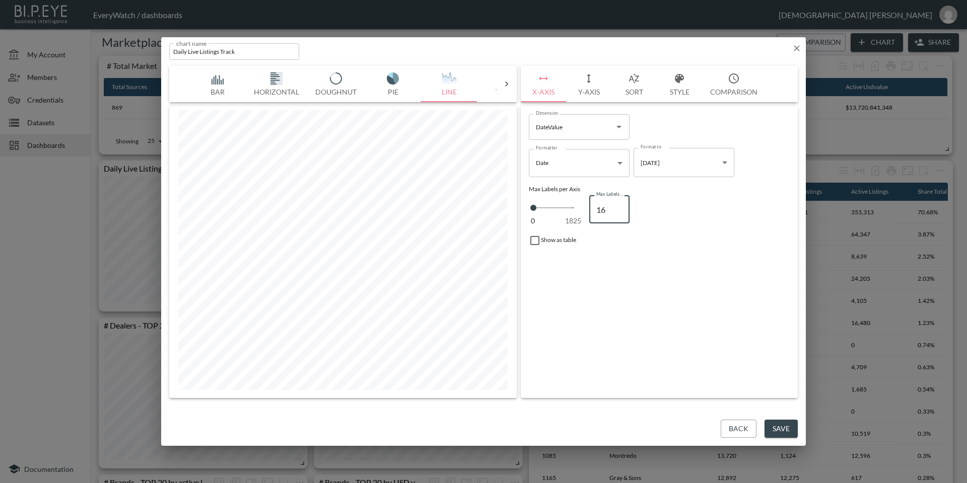
click at [620, 207] on input "16" at bounding box center [609, 209] width 40 height 28
click at [620, 207] on input "17" at bounding box center [609, 209] width 40 height 28
click at [620, 207] on input "18" at bounding box center [609, 209] width 40 height 28
click at [620, 207] on input "19" at bounding box center [609, 209] width 40 height 28
click at [620, 207] on input "20" at bounding box center [609, 209] width 40 height 28
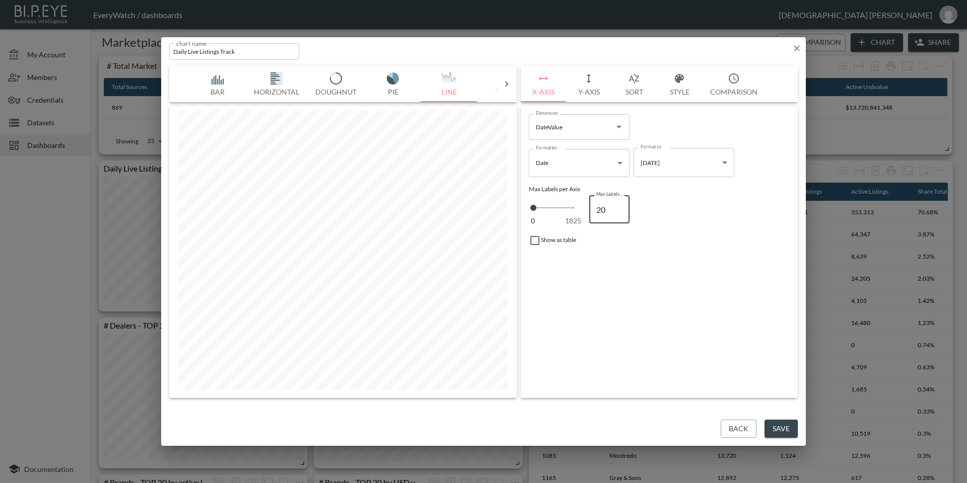
click at [582, 79] on icon "button" at bounding box center [588, 78] width 12 height 12
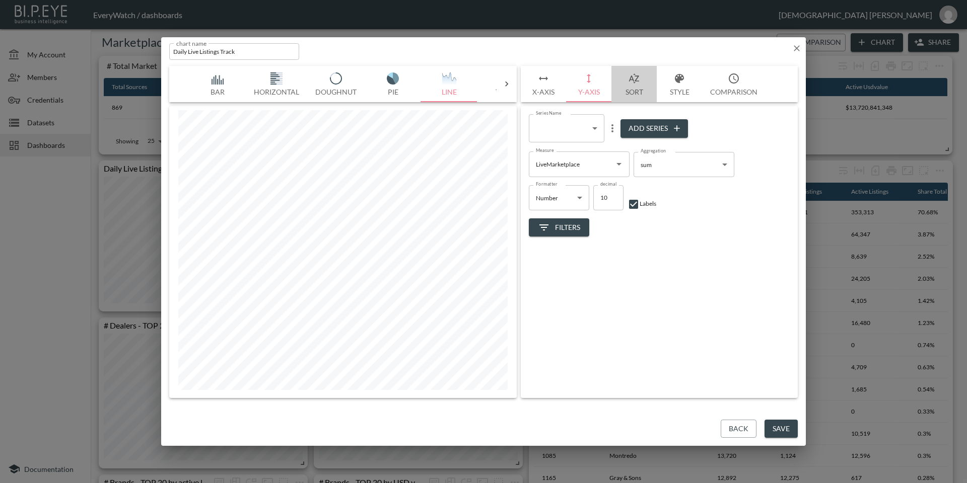
click at [632, 86] on button "Sort" at bounding box center [633, 84] width 45 height 36
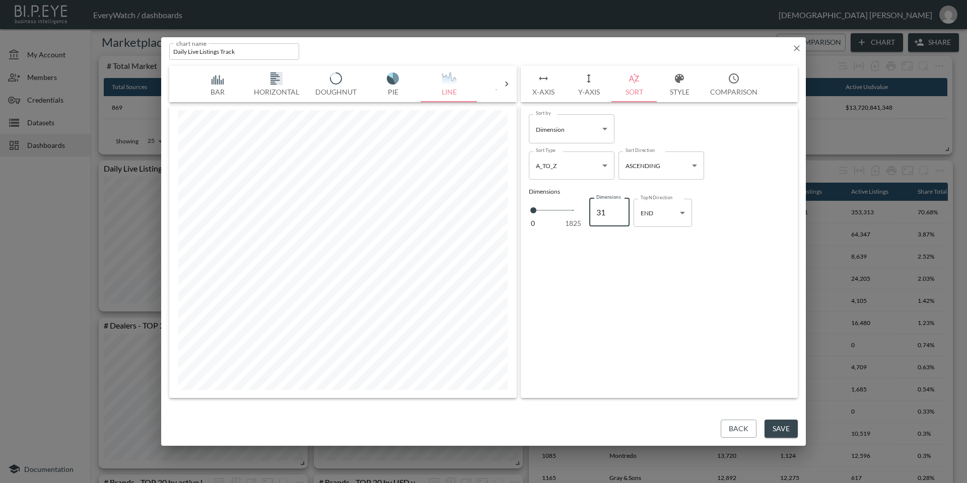
click at [620, 209] on input "31" at bounding box center [609, 212] width 40 height 28
click at [620, 209] on input "32" at bounding box center [609, 212] width 40 height 28
click at [620, 209] on input "33" at bounding box center [609, 212] width 40 height 28
click at [620, 209] on input "34" at bounding box center [609, 212] width 40 height 28
click at [620, 209] on input "35" at bounding box center [609, 212] width 40 height 28
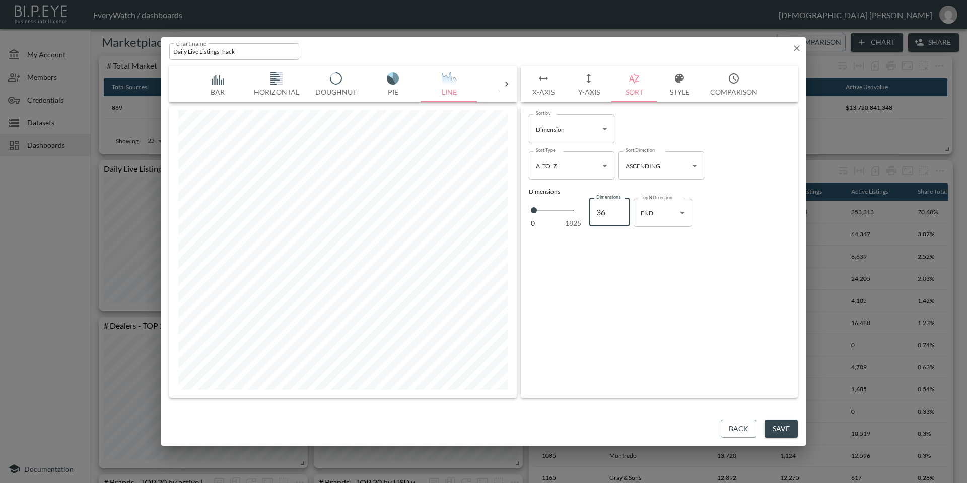
click at [620, 209] on input "36" at bounding box center [609, 212] width 40 height 28
click at [620, 209] on input "37" at bounding box center [609, 212] width 40 height 28
click at [620, 209] on input "38" at bounding box center [609, 212] width 40 height 28
click at [620, 209] on input "39" at bounding box center [609, 212] width 40 height 28
click at [620, 209] on input "40" at bounding box center [609, 212] width 40 height 28
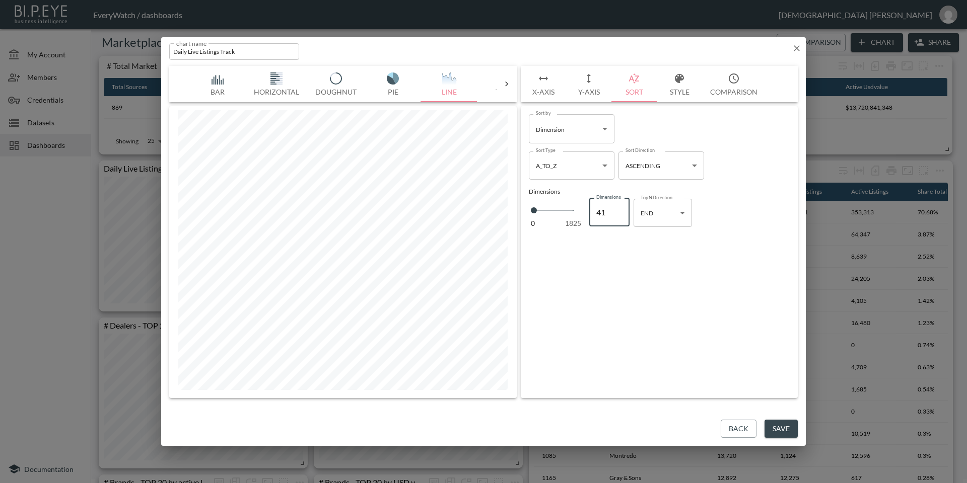
click at [620, 209] on input "41" at bounding box center [609, 212] width 40 height 28
click at [620, 209] on input "42" at bounding box center [609, 212] width 40 height 28
click at [620, 209] on input "43" at bounding box center [609, 212] width 40 height 28
click at [620, 209] on input "44" at bounding box center [609, 212] width 40 height 28
click at [620, 209] on input "45" at bounding box center [609, 212] width 40 height 28
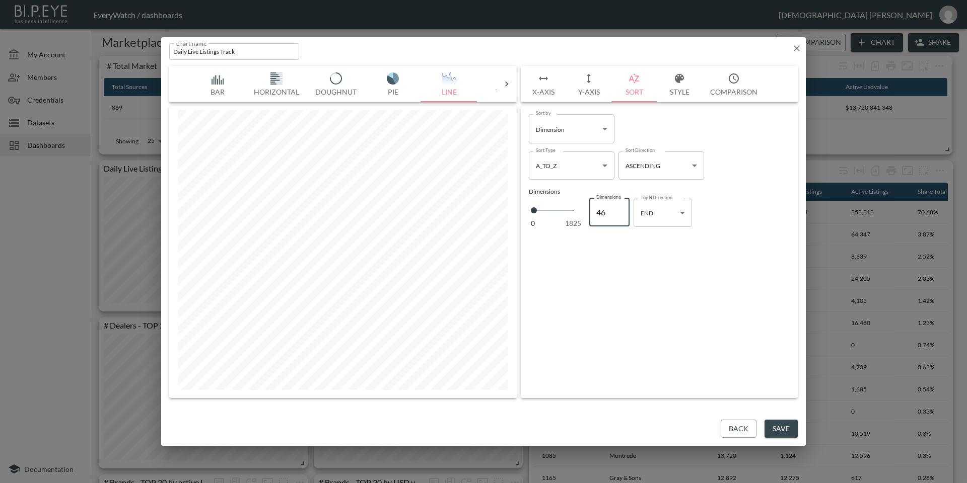
click at [620, 209] on input "46" at bounding box center [609, 212] width 40 height 28
click at [620, 209] on input "47" at bounding box center [609, 212] width 40 height 28
click at [620, 209] on input "48" at bounding box center [609, 212] width 40 height 28
click at [620, 209] on input "49" at bounding box center [609, 212] width 40 height 28
click at [620, 209] on input "50" at bounding box center [609, 212] width 40 height 28
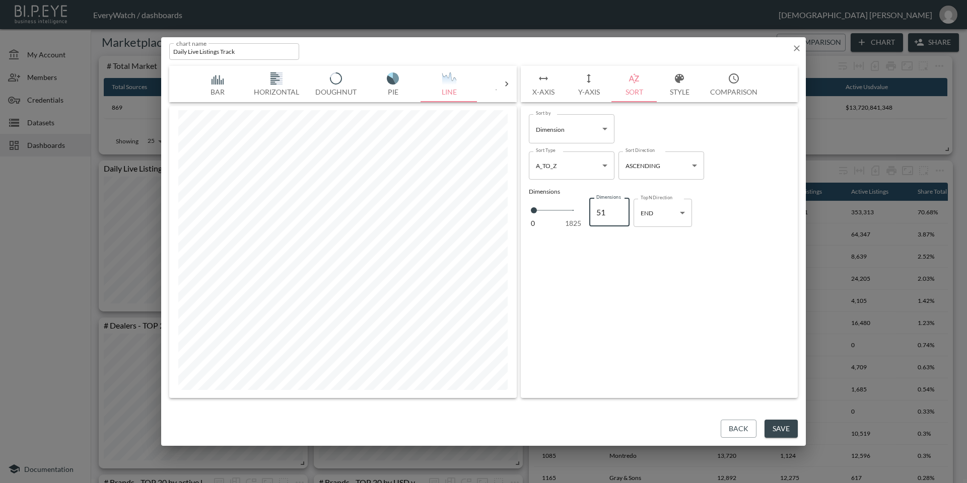
click at [620, 209] on input "51" at bounding box center [609, 212] width 40 height 28
click at [620, 209] on input "52" at bounding box center [609, 212] width 40 height 28
click at [620, 209] on input "53" at bounding box center [609, 212] width 40 height 28
click at [620, 209] on input "54" at bounding box center [609, 212] width 40 height 28
click at [620, 209] on input "55" at bounding box center [609, 212] width 40 height 28
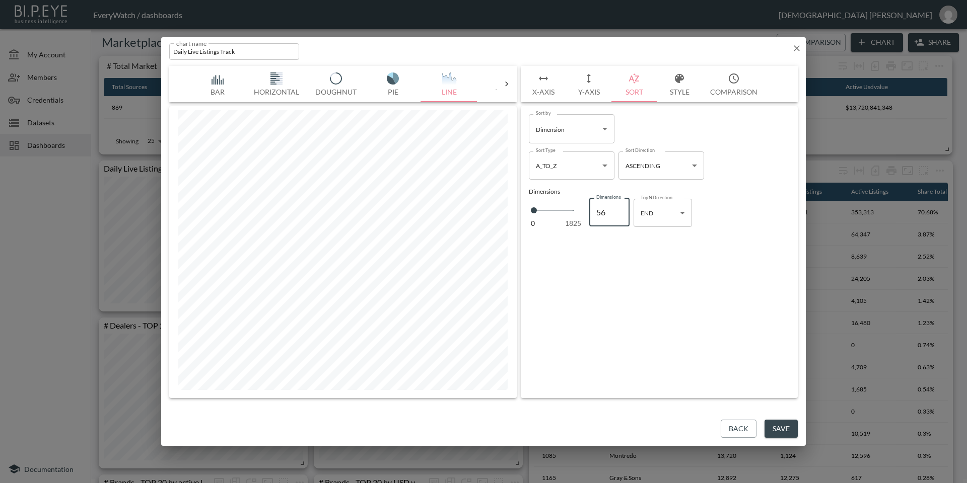
click at [620, 209] on input "56" at bounding box center [609, 212] width 40 height 28
click at [620, 209] on input "57" at bounding box center [609, 212] width 40 height 28
click at [620, 209] on input "58" at bounding box center [609, 212] width 40 height 28
click at [620, 209] on input "59" at bounding box center [609, 212] width 40 height 28
click at [620, 209] on input "60" at bounding box center [609, 212] width 40 height 28
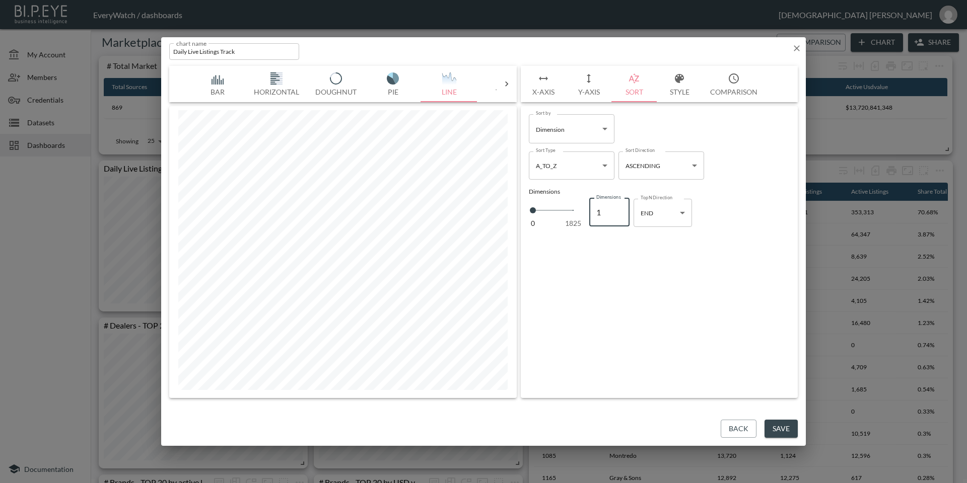
click at [619, 215] on input "1" at bounding box center [609, 212] width 40 height 28
click at [617, 209] on input "2" at bounding box center [609, 212] width 40 height 28
click at [617, 209] on input "3" at bounding box center [609, 212] width 40 height 28
click at [617, 209] on input "4" at bounding box center [609, 212] width 40 height 28
click at [617, 209] on input "5" at bounding box center [609, 212] width 40 height 28
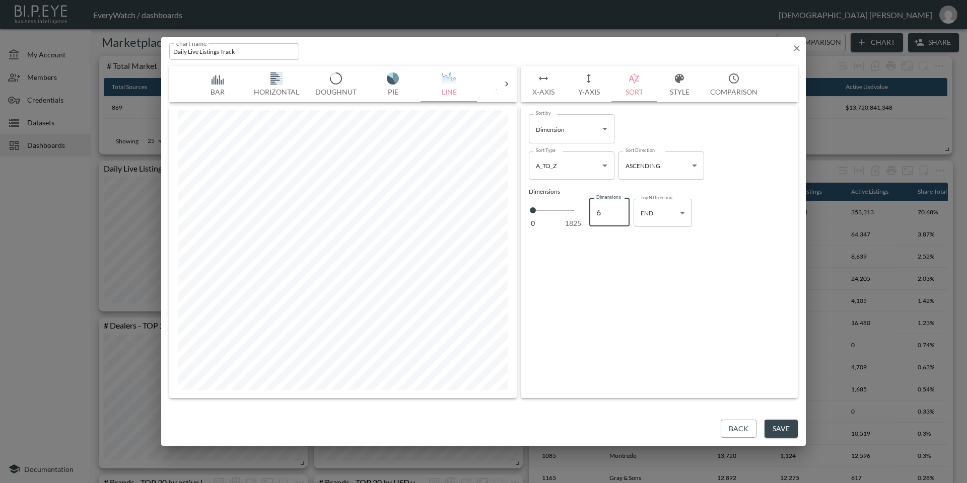
click at [617, 209] on input "6" at bounding box center [609, 212] width 40 height 28
click at [617, 209] on input "7" at bounding box center [609, 212] width 40 height 28
click at [617, 209] on input "8" at bounding box center [609, 212] width 40 height 28
click at [617, 209] on input "9" at bounding box center [609, 212] width 40 height 28
click at [617, 209] on input "10" at bounding box center [609, 212] width 40 height 28
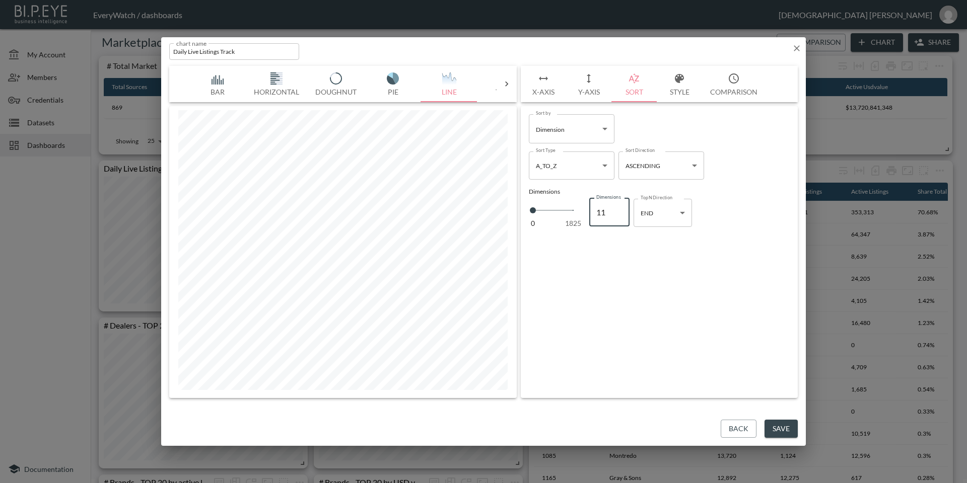
click at [617, 209] on input "11" at bounding box center [609, 212] width 40 height 28
click at [617, 209] on input "12" at bounding box center [609, 212] width 40 height 28
click at [617, 209] on input "13" at bounding box center [609, 212] width 40 height 28
click at [617, 209] on input "14" at bounding box center [609, 212] width 40 height 28
click at [617, 209] on input "15" at bounding box center [609, 212] width 40 height 28
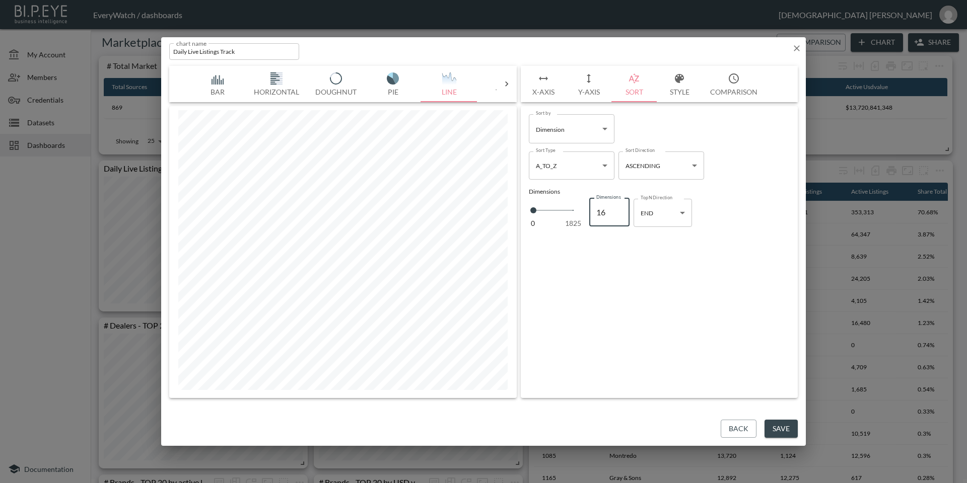
click at [617, 209] on input "16" at bounding box center [609, 212] width 40 height 28
click at [617, 209] on input "17" at bounding box center [609, 212] width 40 height 28
click at [617, 209] on input "18" at bounding box center [609, 212] width 40 height 28
click at [617, 209] on input "19" at bounding box center [609, 212] width 40 height 28
click at [617, 209] on input "20" at bounding box center [609, 212] width 40 height 28
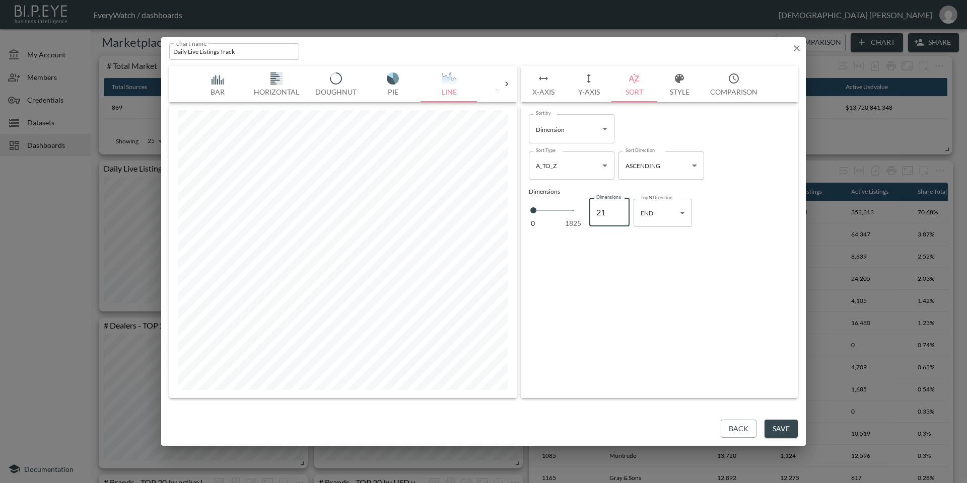
click at [617, 209] on input "21" at bounding box center [609, 212] width 40 height 28
click at [617, 209] on input "22" at bounding box center [609, 212] width 40 height 28
click at [617, 209] on input "23" at bounding box center [609, 212] width 40 height 28
click at [617, 209] on input "24" at bounding box center [609, 212] width 40 height 28
click at [617, 209] on input "25" at bounding box center [609, 212] width 40 height 28
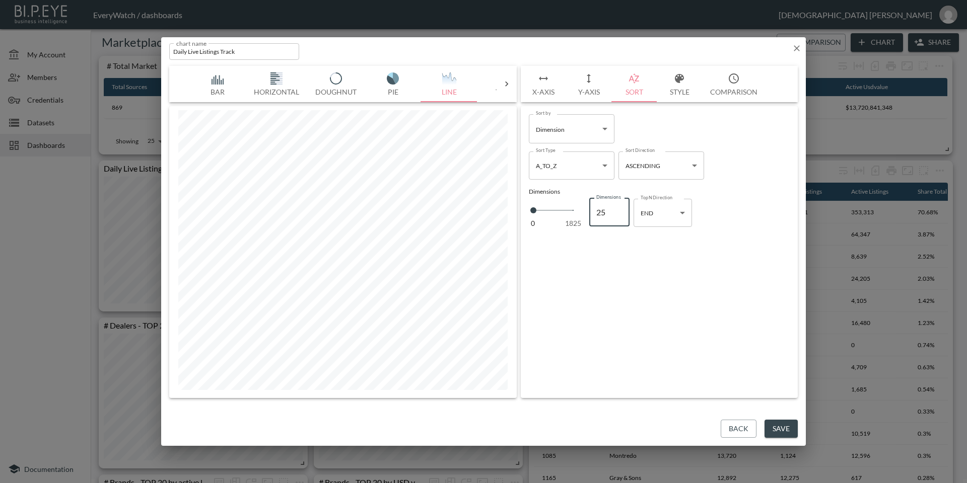
click at [588, 88] on button "Y-Axis" at bounding box center [588, 84] width 45 height 36
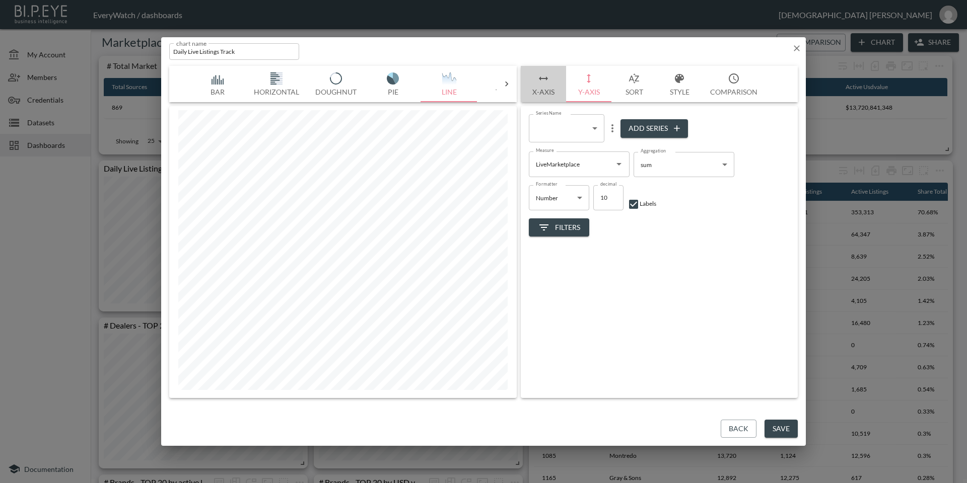
click at [543, 81] on icon "button" at bounding box center [543, 78] width 12 height 12
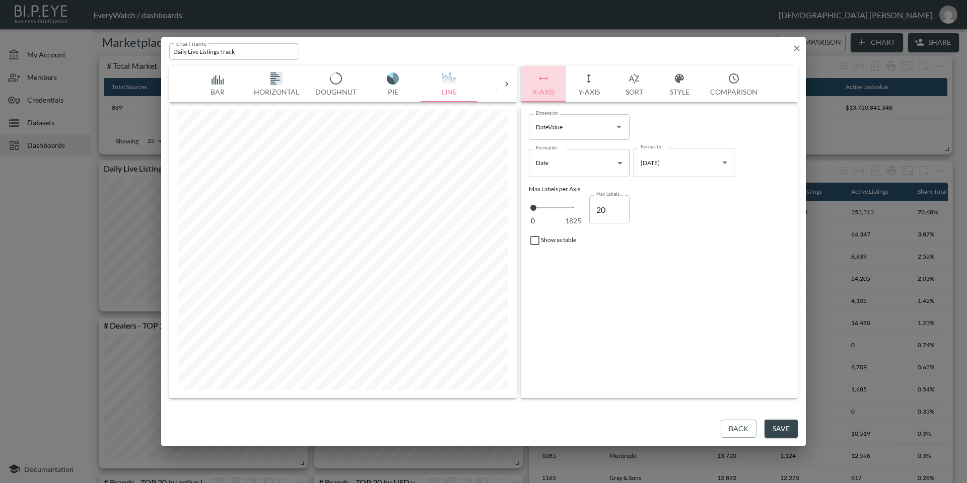
click at [542, 80] on icon "button" at bounding box center [543, 78] width 12 height 12
click at [621, 212] on input "19" at bounding box center [609, 209] width 40 height 28
click at [621, 212] on input "18" at bounding box center [609, 209] width 40 height 28
click at [621, 212] on input "17" at bounding box center [609, 209] width 40 height 28
click at [621, 212] on input "16" at bounding box center [609, 209] width 40 height 28
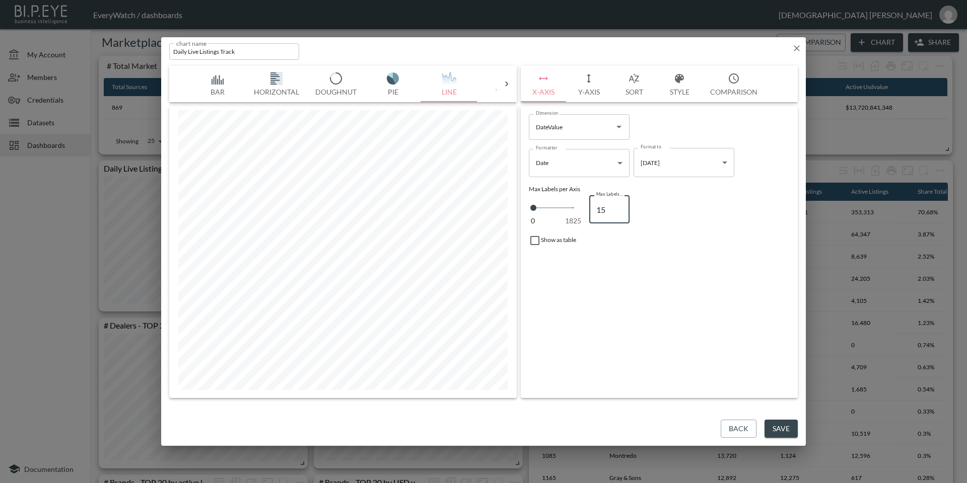
click at [621, 212] on input "15" at bounding box center [609, 209] width 40 height 28
click at [591, 85] on button "Y-Axis" at bounding box center [588, 84] width 45 height 36
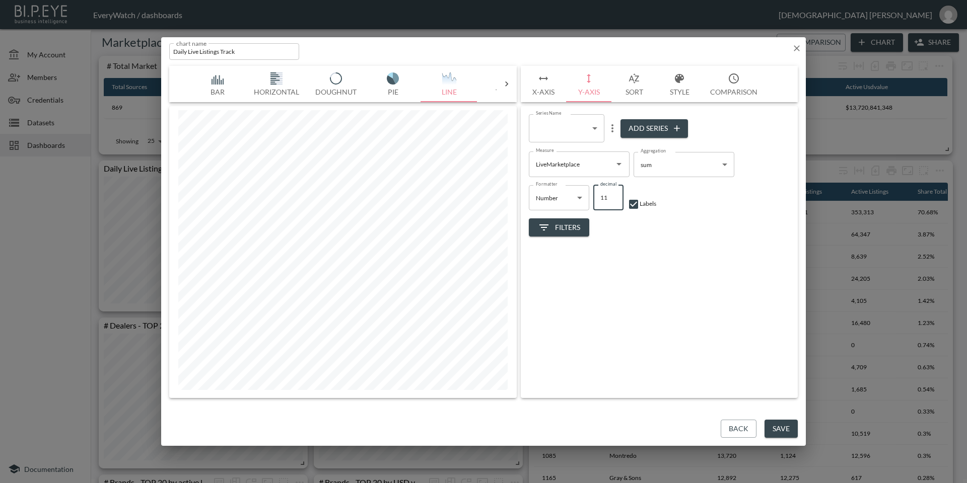
click at [612, 197] on input "11" at bounding box center [608, 197] width 30 height 25
click at [612, 197] on input "12" at bounding box center [608, 197] width 30 height 25
click at [612, 197] on input "13" at bounding box center [608, 197] width 30 height 25
click at [612, 197] on input "14" at bounding box center [608, 197] width 30 height 25
click at [612, 196] on input "15" at bounding box center [608, 197] width 30 height 25
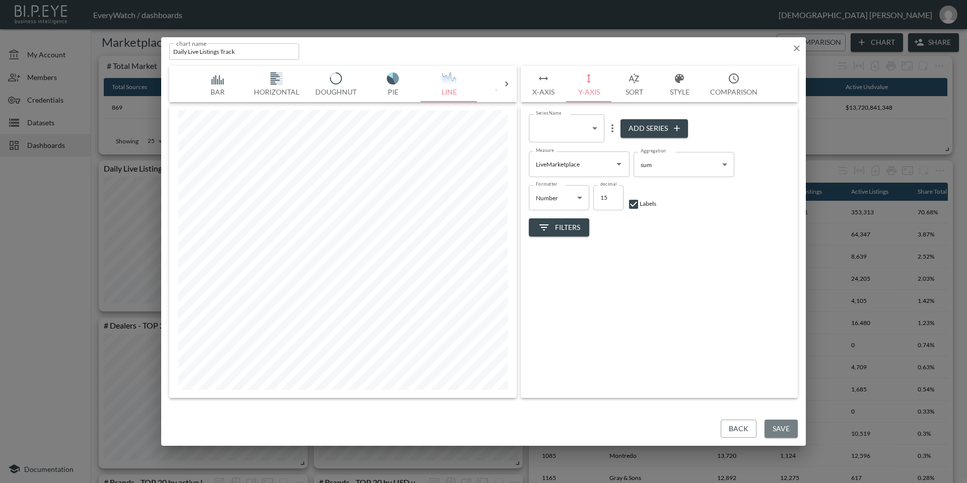
click at [724, 357] on button "Save" at bounding box center [780, 429] width 33 height 19
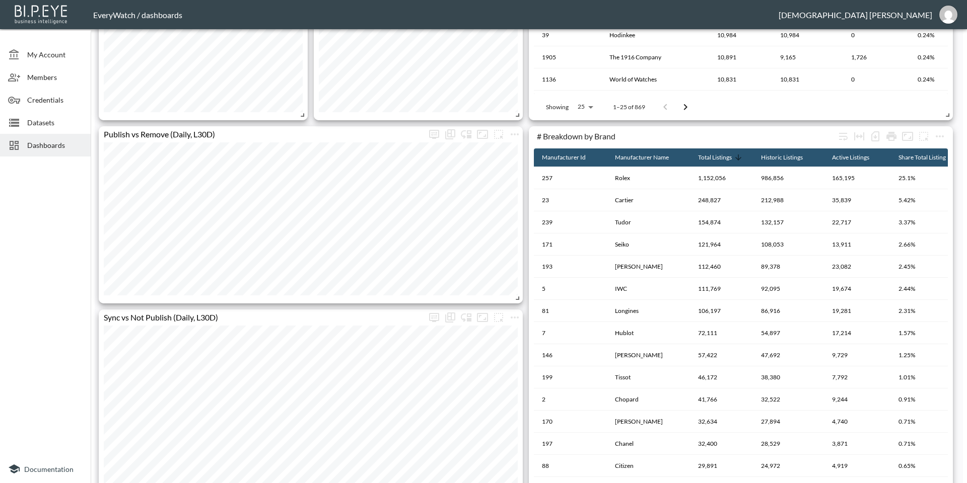
scroll to position [557, 0]
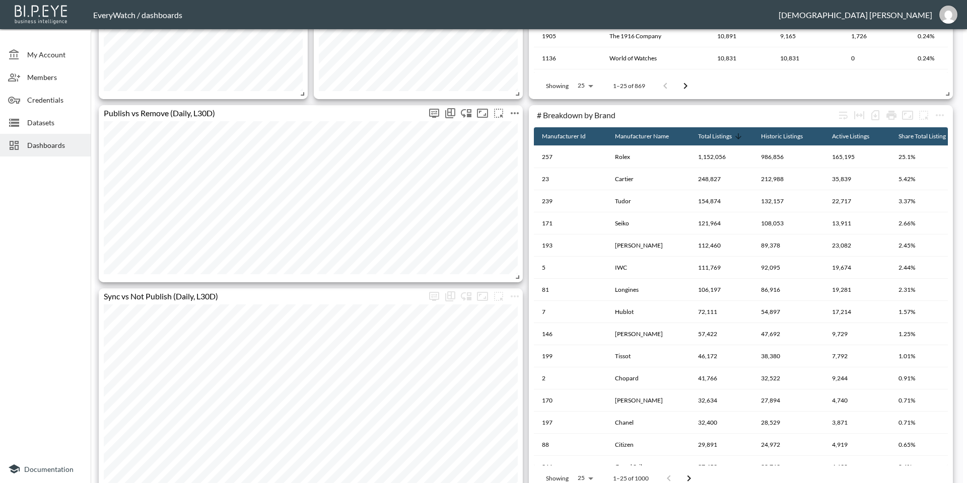
click at [518, 110] on icon "more" at bounding box center [514, 113] width 12 height 12
click at [518, 134] on li "Edit" at bounding box center [514, 133] width 79 height 18
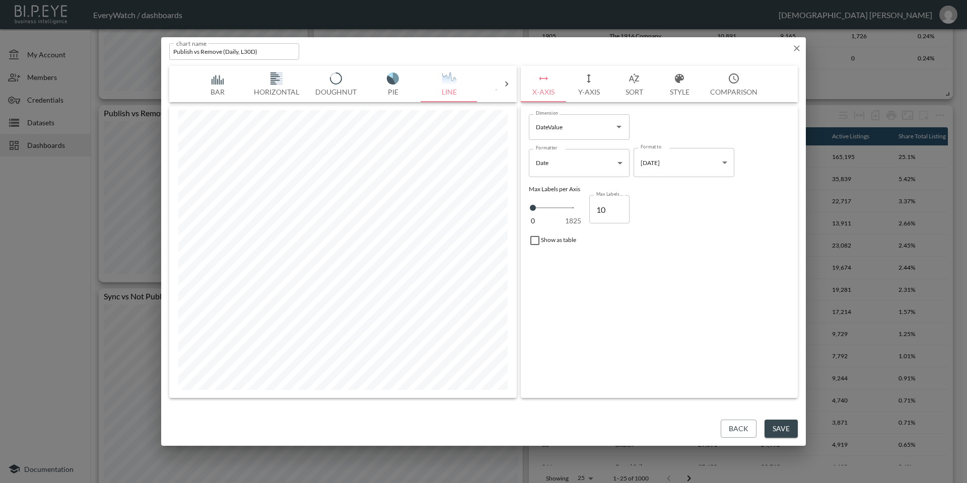
click at [622, 90] on button "Sort" at bounding box center [633, 84] width 45 height 36
click at [621, 209] on input "31" at bounding box center [609, 212] width 40 height 28
click at [621, 209] on input "32" at bounding box center [609, 212] width 40 height 28
click at [621, 209] on input "33" at bounding box center [609, 212] width 40 height 28
click at [621, 209] on input "34" at bounding box center [609, 212] width 40 height 28
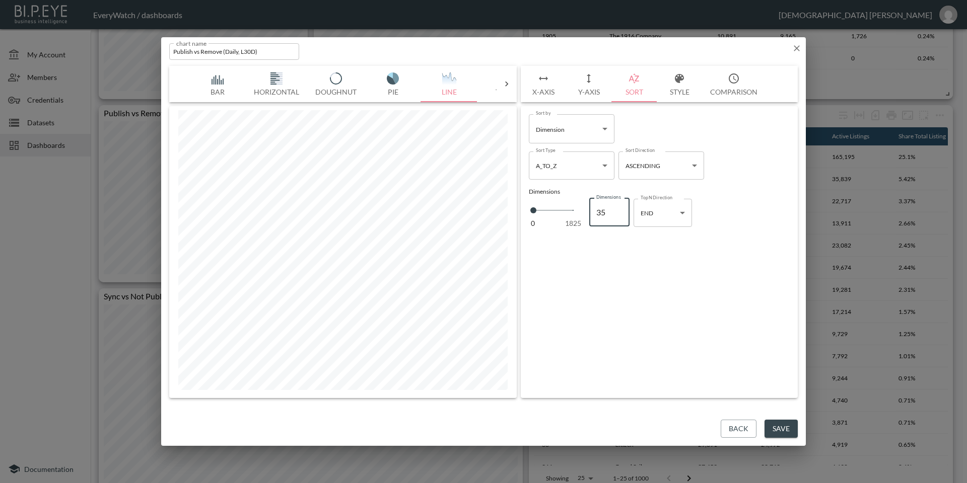
click at [621, 209] on input "35" at bounding box center [609, 212] width 40 height 28
click at [621, 209] on input "36" at bounding box center [609, 212] width 40 height 28
click at [621, 209] on input "37" at bounding box center [609, 212] width 40 height 28
click at [621, 209] on input "38" at bounding box center [609, 212] width 40 height 28
click at [620, 217] on input "37" at bounding box center [609, 212] width 40 height 28
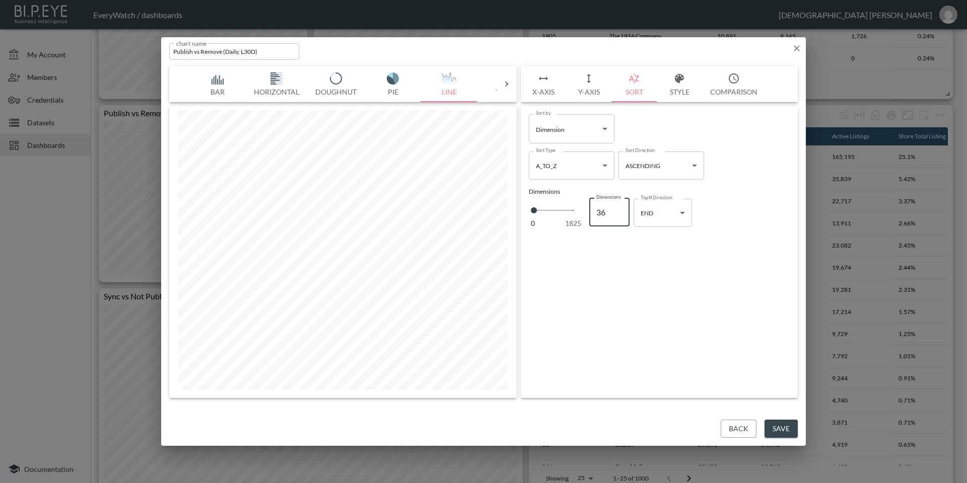
click at [620, 217] on input "36" at bounding box center [609, 212] width 40 height 28
click at [620, 217] on input "35" at bounding box center [609, 212] width 40 height 28
click at [620, 217] on input "34" at bounding box center [609, 212] width 40 height 28
click at [620, 217] on input "33" at bounding box center [609, 212] width 40 height 28
click at [620, 217] on input "32" at bounding box center [609, 212] width 40 height 28
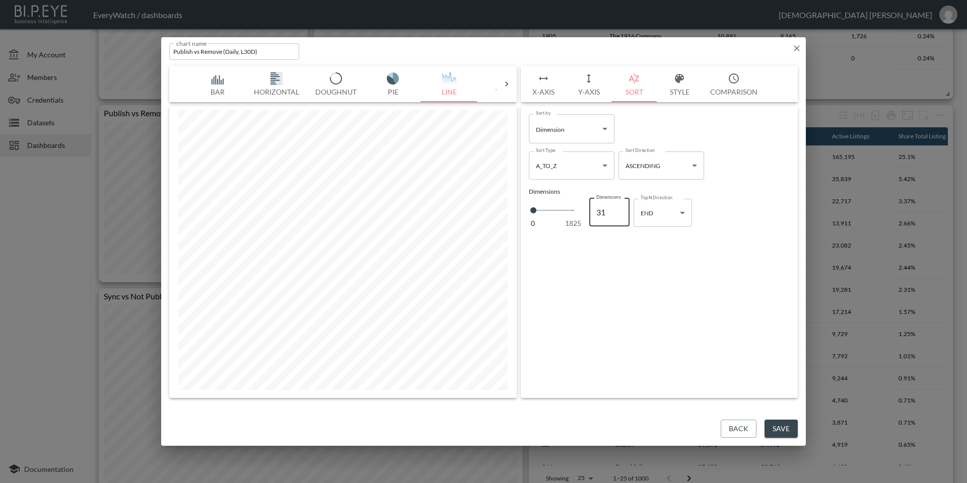
click at [620, 217] on input "31" at bounding box center [609, 212] width 40 height 28
click at [620, 217] on input "30" at bounding box center [609, 212] width 40 height 28
click at [620, 217] on input "29" at bounding box center [609, 212] width 40 height 28
click at [620, 217] on input "28" at bounding box center [609, 212] width 40 height 28
click at [620, 217] on input "27" at bounding box center [609, 212] width 40 height 28
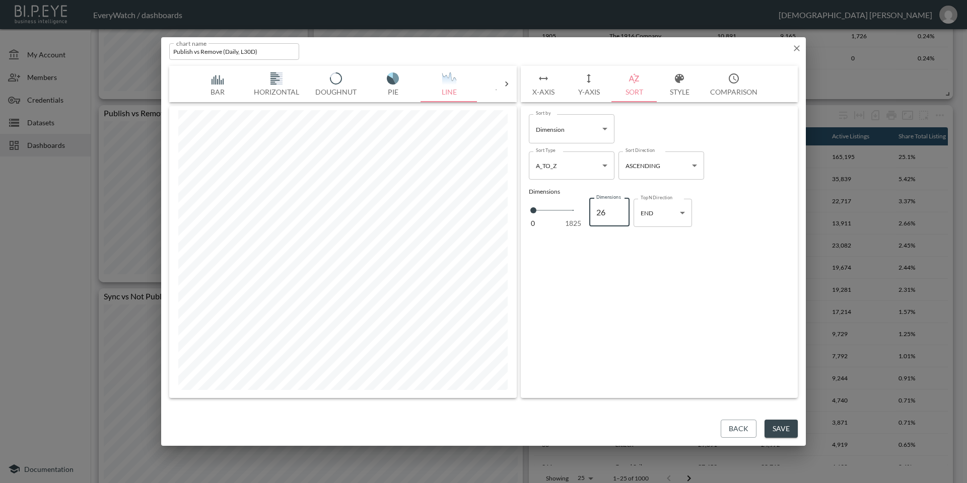
click at [620, 217] on input "26" at bounding box center [609, 212] width 40 height 28
click at [620, 217] on input "25" at bounding box center [609, 212] width 40 height 28
click at [620, 217] on input "24" at bounding box center [609, 212] width 40 height 28
click at [620, 217] on input "23" at bounding box center [609, 212] width 40 height 28
click at [620, 217] on input "22" at bounding box center [609, 212] width 40 height 28
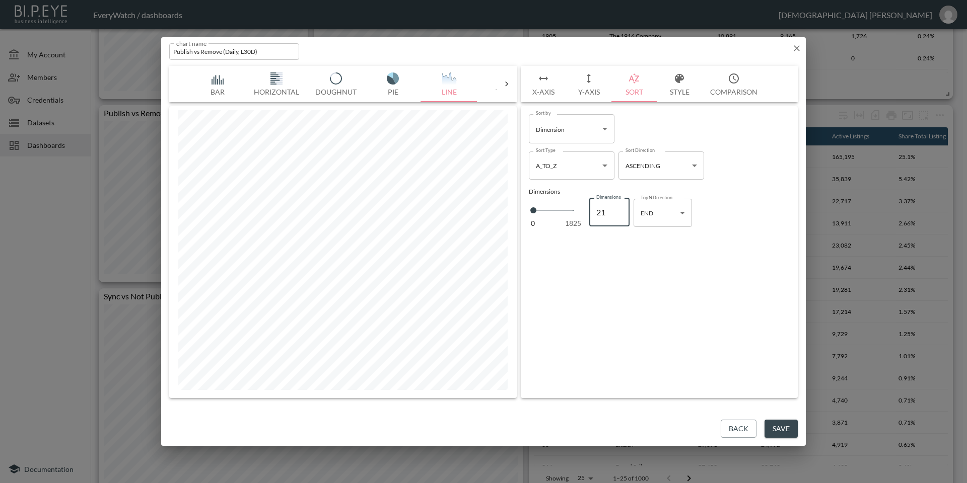
click at [620, 217] on input "21" at bounding box center [609, 212] width 40 height 28
click at [620, 217] on input "20" at bounding box center [609, 212] width 40 height 28
click at [620, 217] on input "19" at bounding box center [609, 212] width 40 height 28
click at [620, 217] on input "18" at bounding box center [609, 212] width 40 height 28
click at [620, 217] on input "17" at bounding box center [609, 212] width 40 height 28
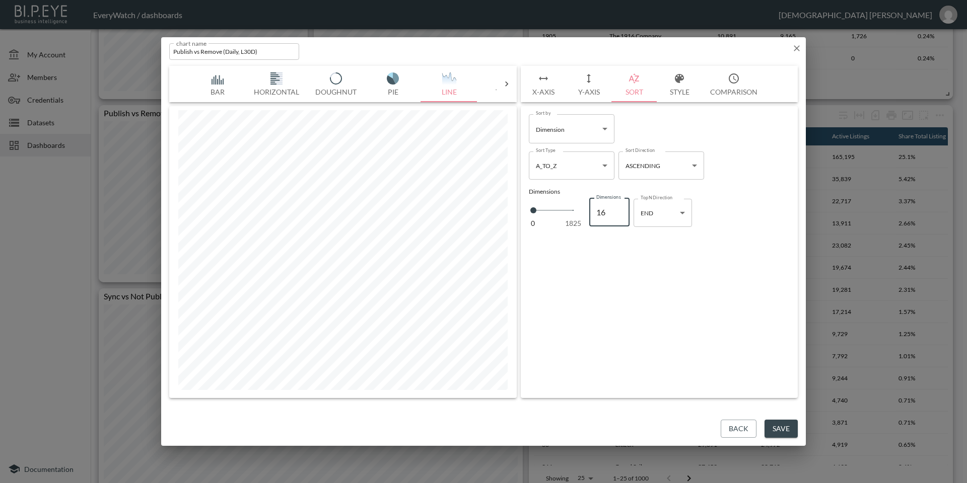
click at [620, 217] on input "16" at bounding box center [609, 212] width 40 height 28
click at [620, 217] on input "15" at bounding box center [609, 212] width 40 height 28
click at [619, 214] on input "14" at bounding box center [609, 212] width 40 height 28
click at [619, 208] on input "15" at bounding box center [609, 212] width 40 height 28
click at [676, 214] on body "BI.P.EYE, Interactive Analytics Dashboards - app EveryWatch / dashboards [PERSO…" at bounding box center [483, 241] width 967 height 483
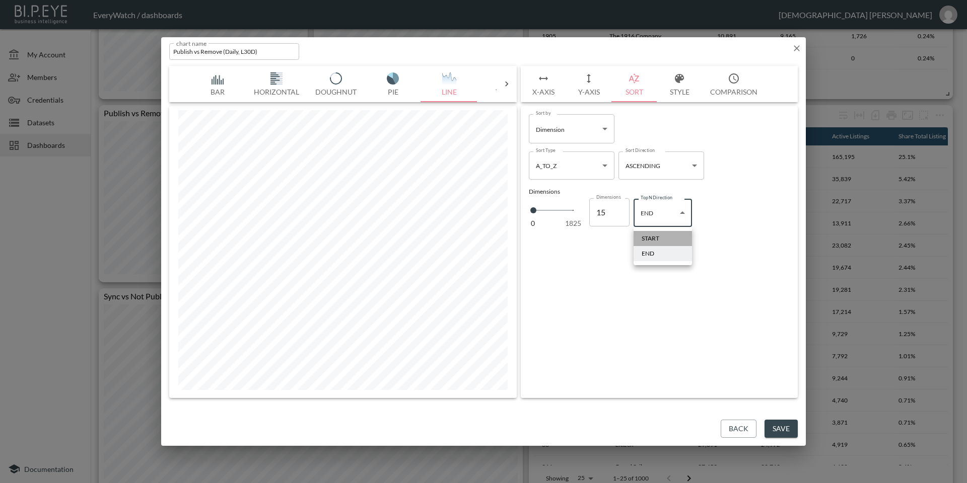
click at [672, 234] on li "START" at bounding box center [662, 238] width 58 height 15
click at [676, 215] on body "BI.P.EYE, Interactive Analytics Dashboards - app EveryWatch / dashboards [PERSO…" at bounding box center [483, 241] width 967 height 483
click at [670, 249] on li "END" at bounding box center [662, 253] width 58 height 15
click at [677, 216] on body "BI.P.EYE, Interactive Analytics Dashboards - app EveryWatch / dashboards [PERSO…" at bounding box center [483, 241] width 967 height 483
click at [676, 236] on li "START" at bounding box center [662, 238] width 58 height 15
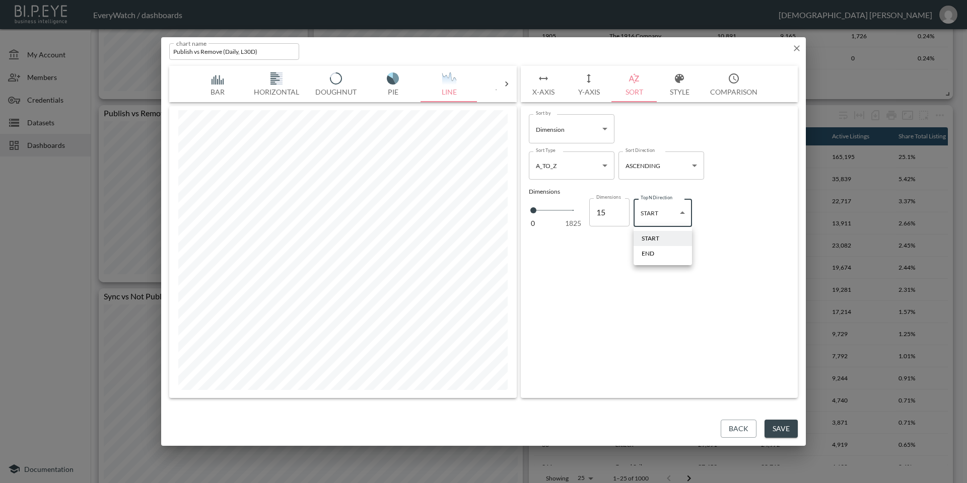
click at [688, 213] on body "BI.P.EYE, Interactive Analytics Dashboards - app EveryWatch / dashboards [PERSO…" at bounding box center [483, 241] width 967 height 483
click at [675, 260] on li "END" at bounding box center [662, 253] width 58 height 15
click at [724, 357] on button "Save" at bounding box center [780, 429] width 33 height 19
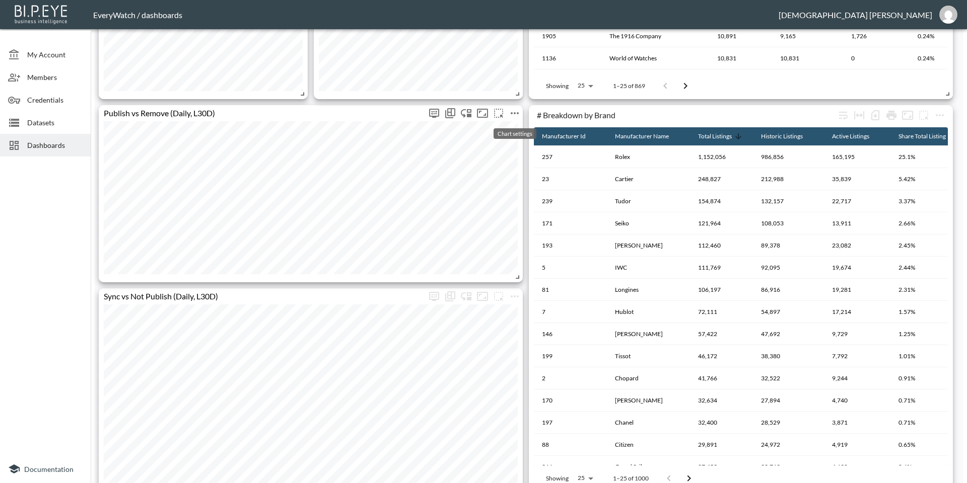
click at [516, 116] on icon "more" at bounding box center [514, 113] width 12 height 12
click at [516, 141] on li "Edit" at bounding box center [514, 133] width 79 height 18
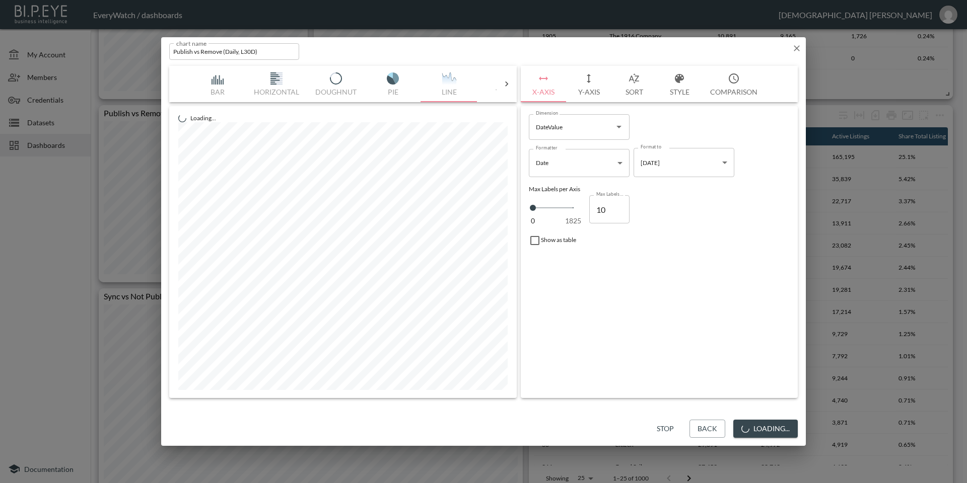
click at [627, 88] on button "Sort" at bounding box center [633, 84] width 45 height 36
click at [620, 210] on input "16" at bounding box center [609, 212] width 40 height 28
click at [620, 210] on input "17" at bounding box center [609, 212] width 40 height 28
click at [620, 210] on input "18" at bounding box center [609, 212] width 40 height 28
click at [620, 210] on input "19" at bounding box center [609, 212] width 40 height 28
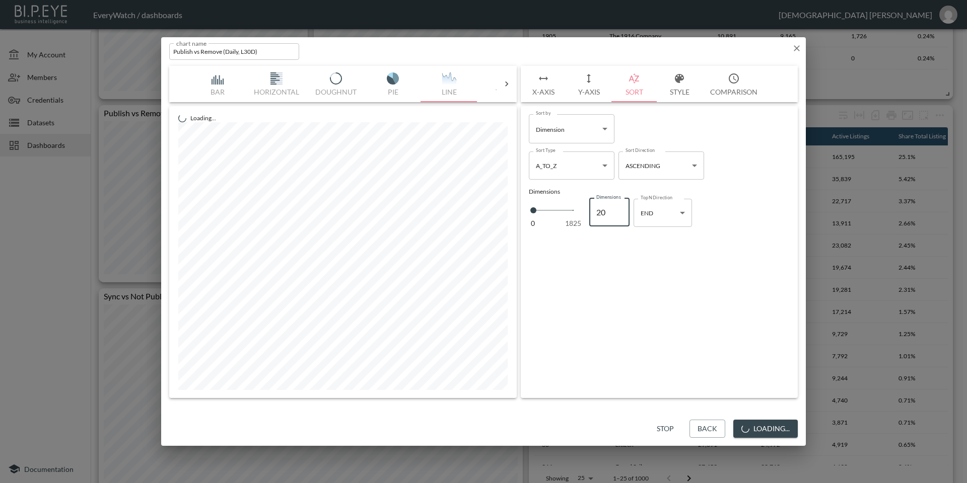
click at [620, 210] on input "20" at bounding box center [609, 212] width 40 height 28
click at [620, 210] on input "21" at bounding box center [609, 212] width 40 height 28
click at [620, 210] on input "22" at bounding box center [609, 212] width 40 height 28
click at [620, 210] on input "23" at bounding box center [609, 212] width 40 height 28
click at [620, 210] on input "24" at bounding box center [609, 212] width 40 height 28
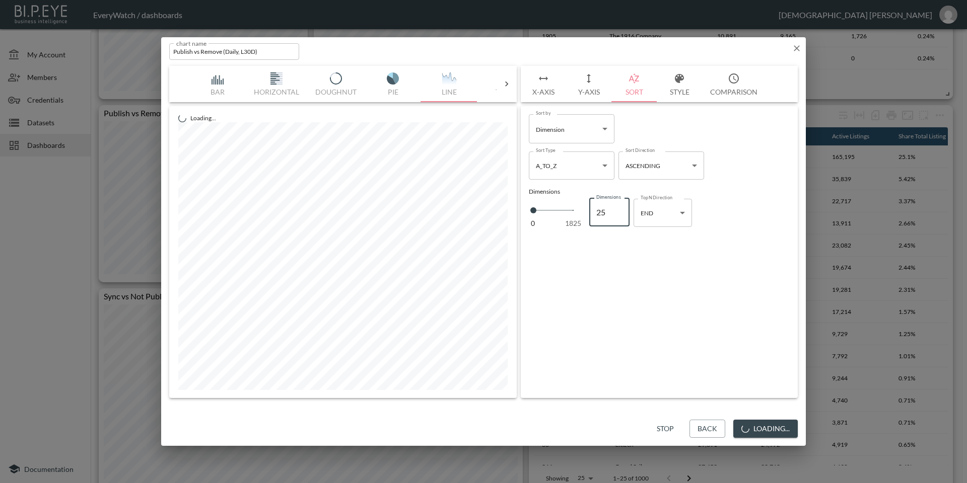
click at [620, 210] on input "25" at bounding box center [609, 212] width 40 height 28
click at [620, 210] on input "26" at bounding box center [609, 212] width 40 height 28
click at [620, 210] on input "27" at bounding box center [609, 212] width 40 height 28
click at [620, 210] on input "28" at bounding box center [609, 212] width 40 height 28
click at [620, 210] on input "29" at bounding box center [609, 212] width 40 height 28
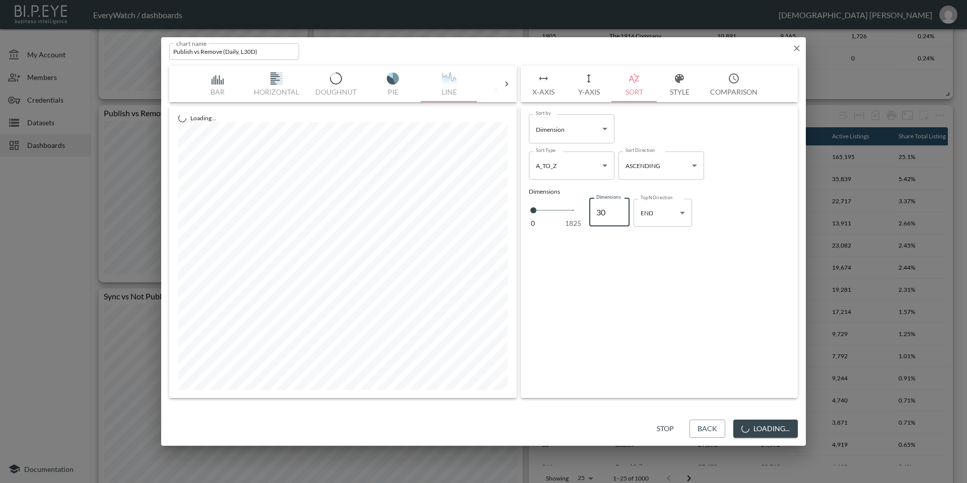
click at [620, 210] on input "30" at bounding box center [609, 212] width 40 height 28
click at [724, 357] on button "Save" at bounding box center [780, 429] width 33 height 19
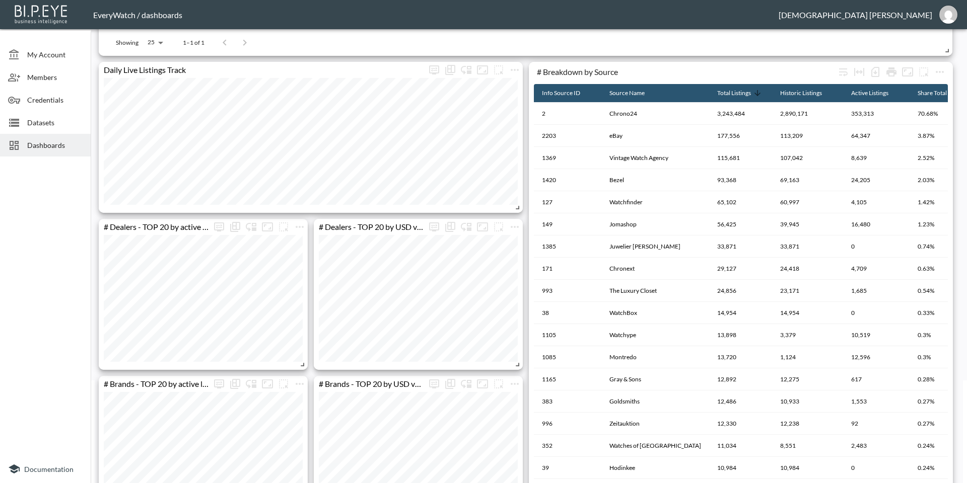
scroll to position [0, 0]
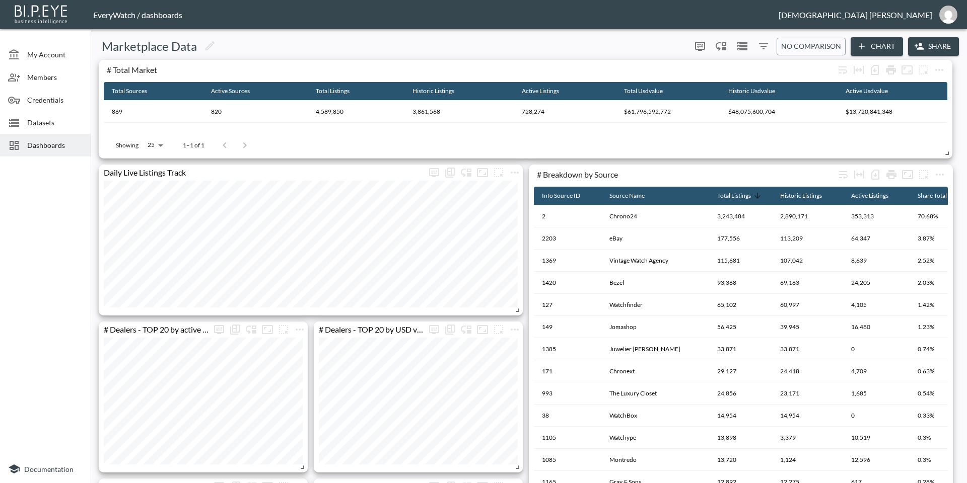
click at [47, 140] on span "Dashboards" at bounding box center [54, 145] width 55 height 11
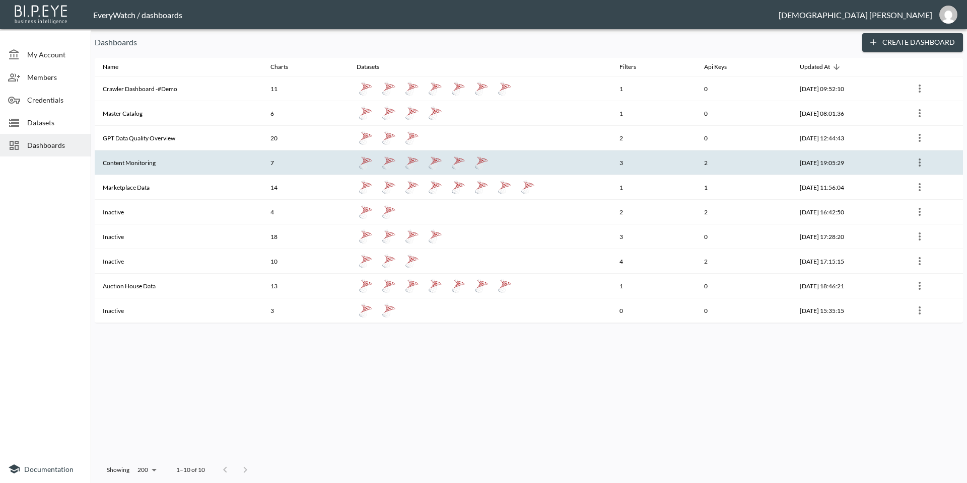
click at [223, 163] on th "Content Monitoring" at bounding box center [179, 163] width 168 height 25
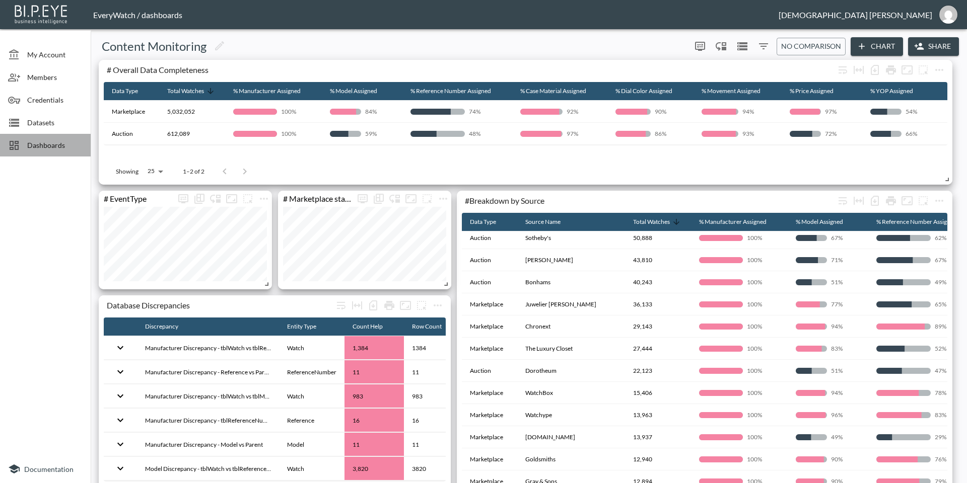
click at [43, 150] on span "Dashboards" at bounding box center [54, 145] width 55 height 11
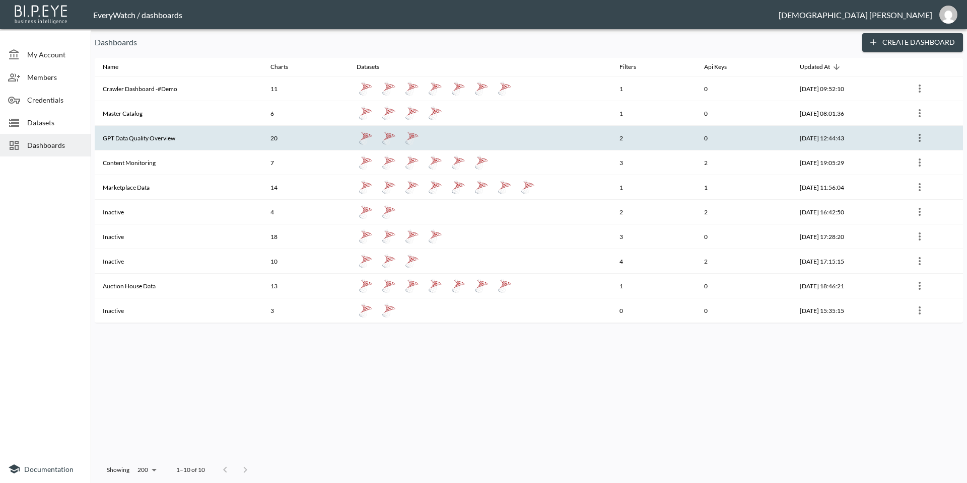
click at [194, 136] on th "GPT Data Quality Overview" at bounding box center [179, 138] width 168 height 25
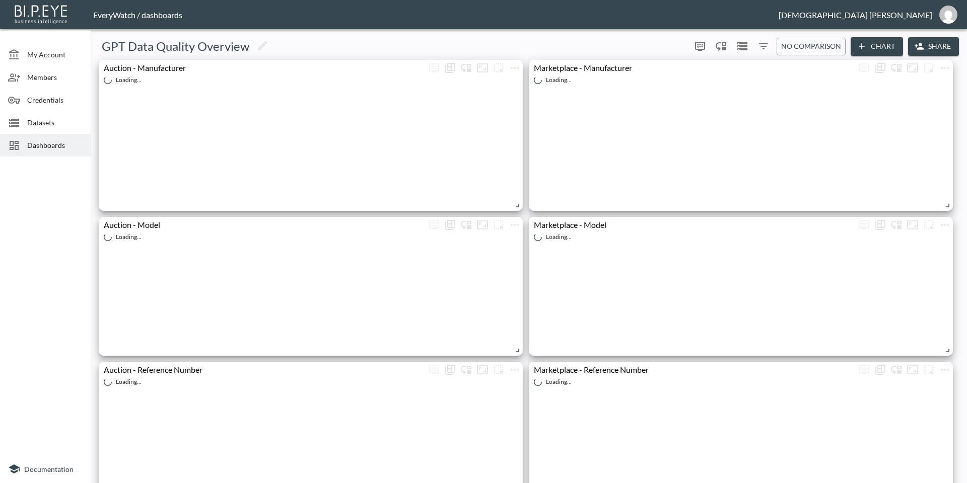
click at [69, 142] on span "Dashboards" at bounding box center [54, 145] width 55 height 11
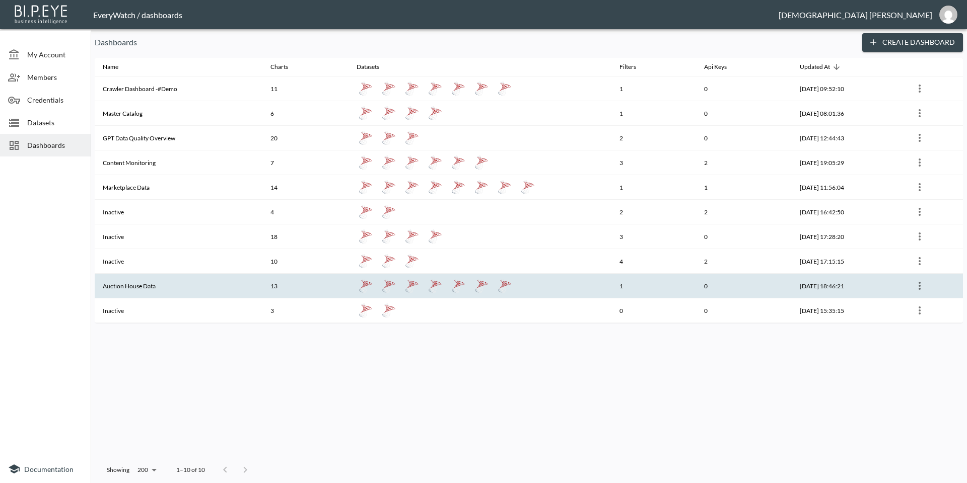
click at [172, 288] on th "Auction House Data" at bounding box center [179, 286] width 168 height 25
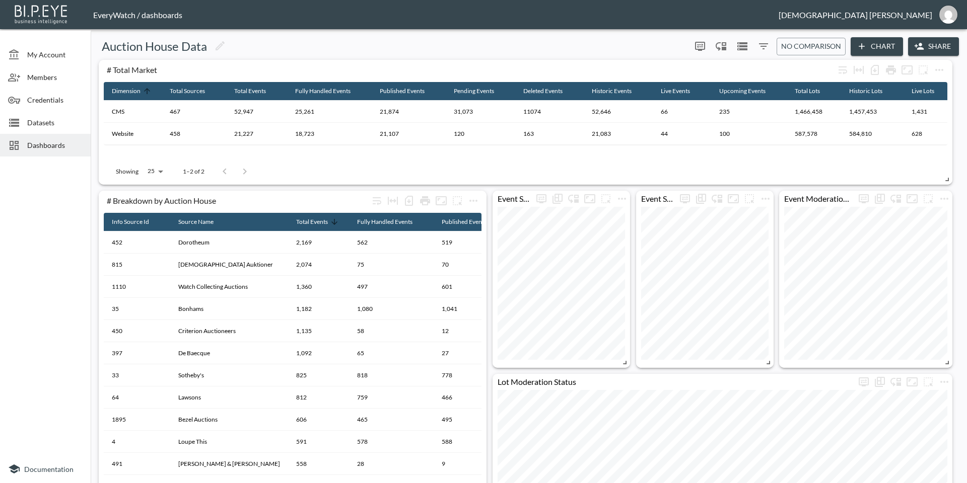
click at [46, 143] on span "Dashboards" at bounding box center [54, 145] width 55 height 11
